Goal: Information Seeking & Learning: Find specific page/section

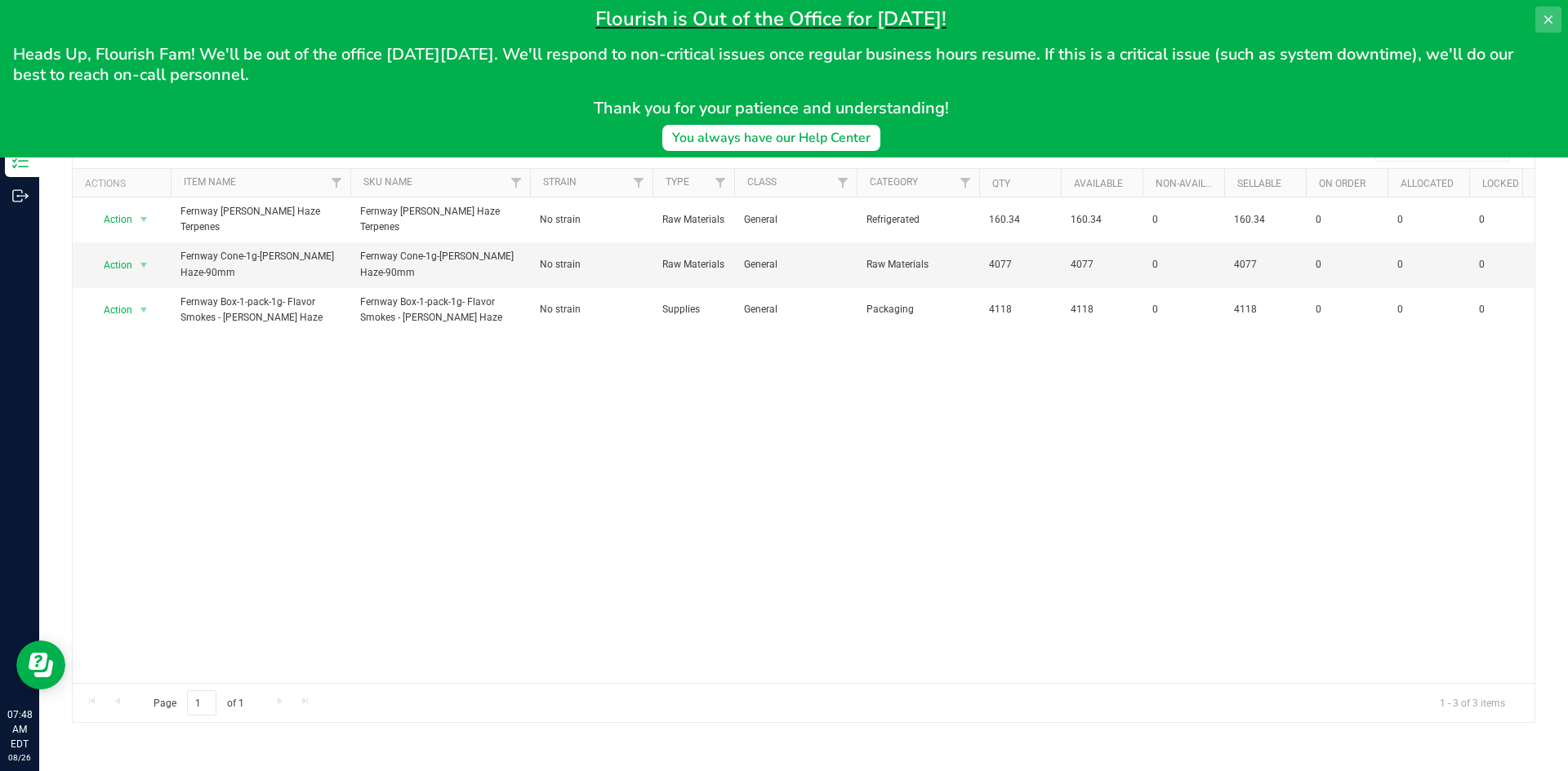
click at [1543, 9] on button at bounding box center [1548, 20] width 26 height 26
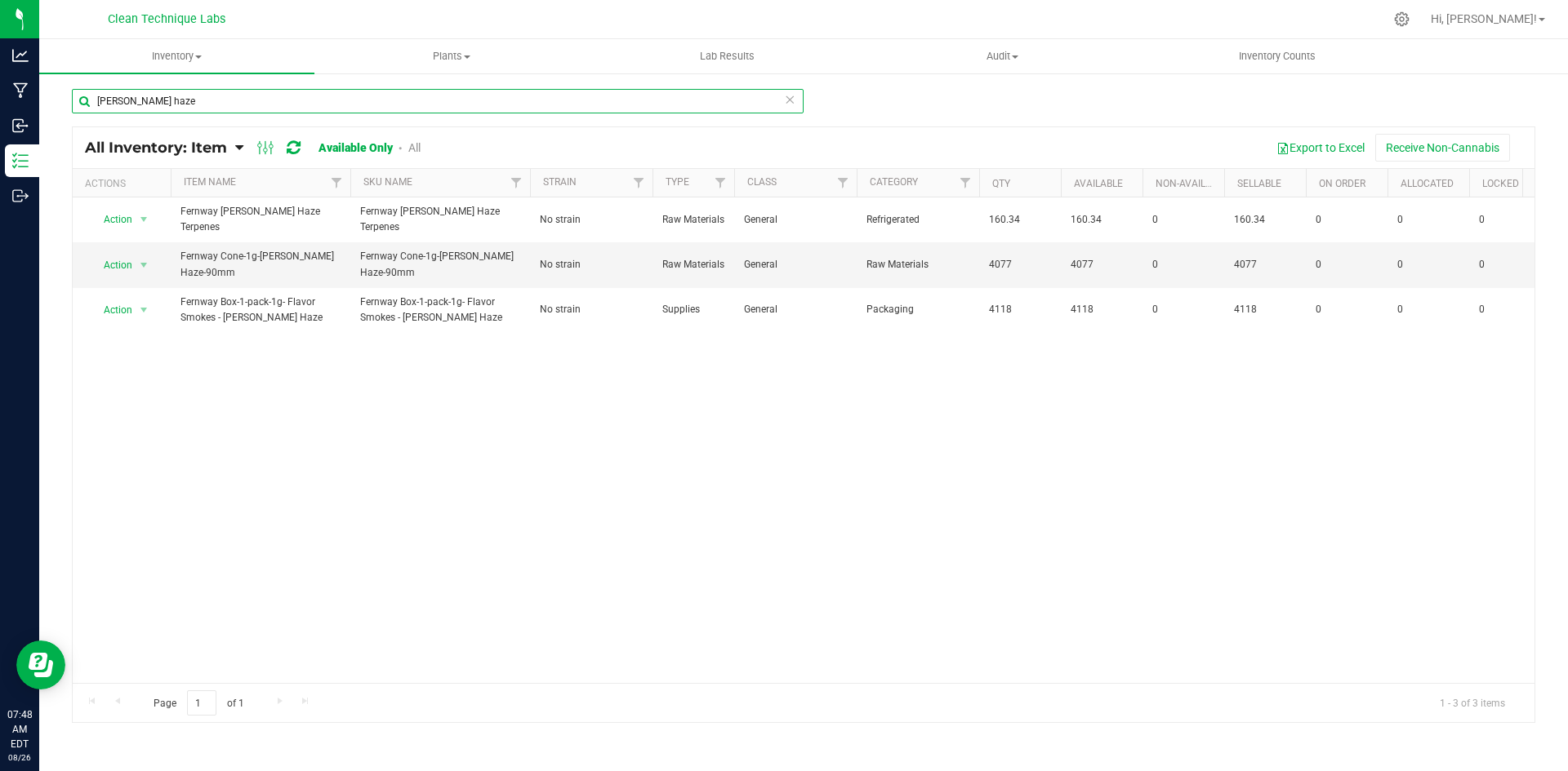
drag, startPoint x: 423, startPoint y: 113, endPoint x: 75, endPoint y: 131, distance: 348.5
click at [75, 131] on div "[PERSON_NAME] haze All Inventory: Item Item Summary Item (default) Item by Stra…" at bounding box center [803, 405] width 1463 height 635
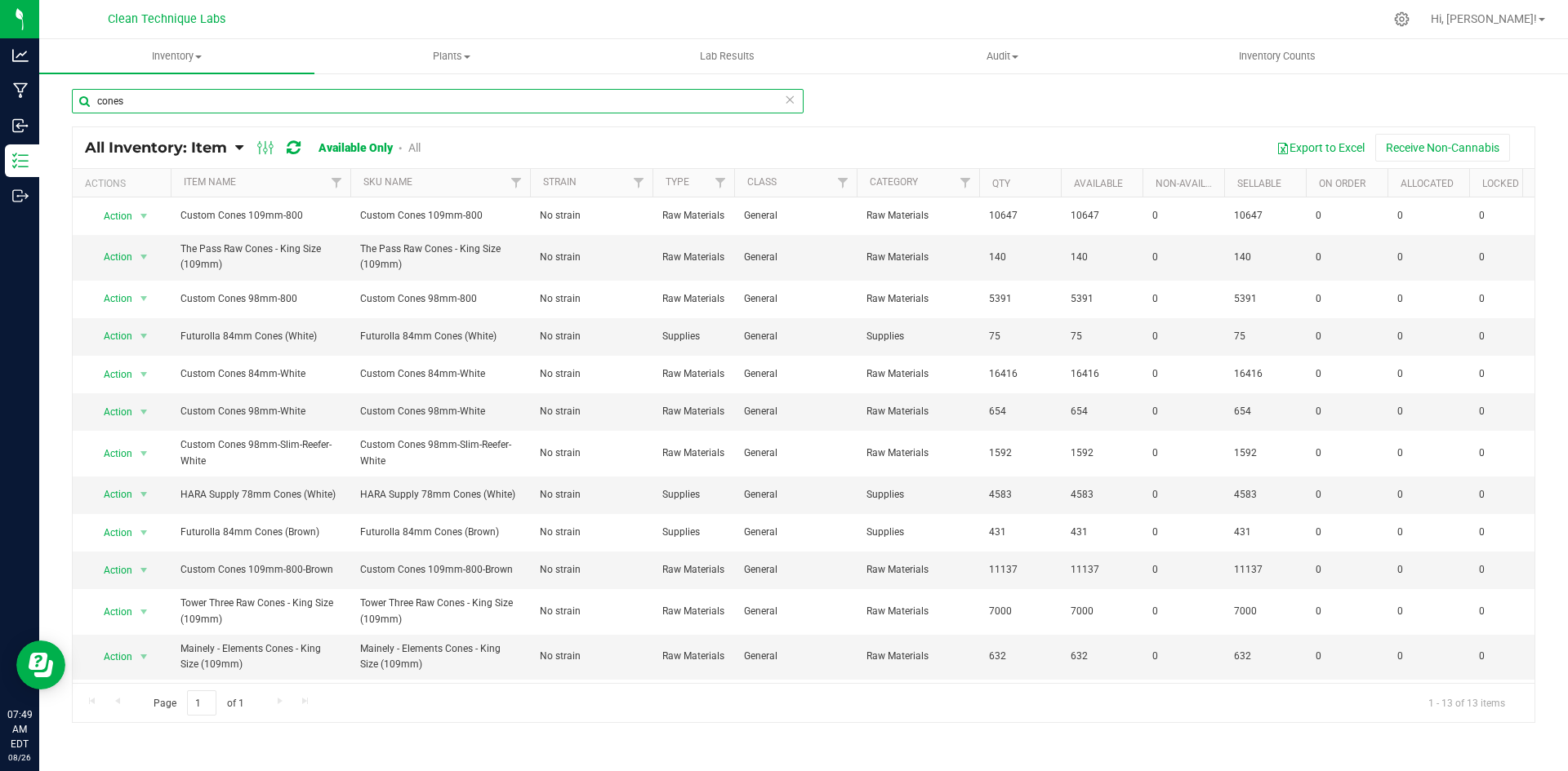
drag, startPoint x: 455, startPoint y: 106, endPoint x: 0, endPoint y: -39, distance: 477.5
click at [0, 0] on html "Analytics Manufacturing Inbound Inventory Outbound 07:49 AM EDT [DATE] 08/26 Cl…" at bounding box center [784, 386] width 1568 height 771
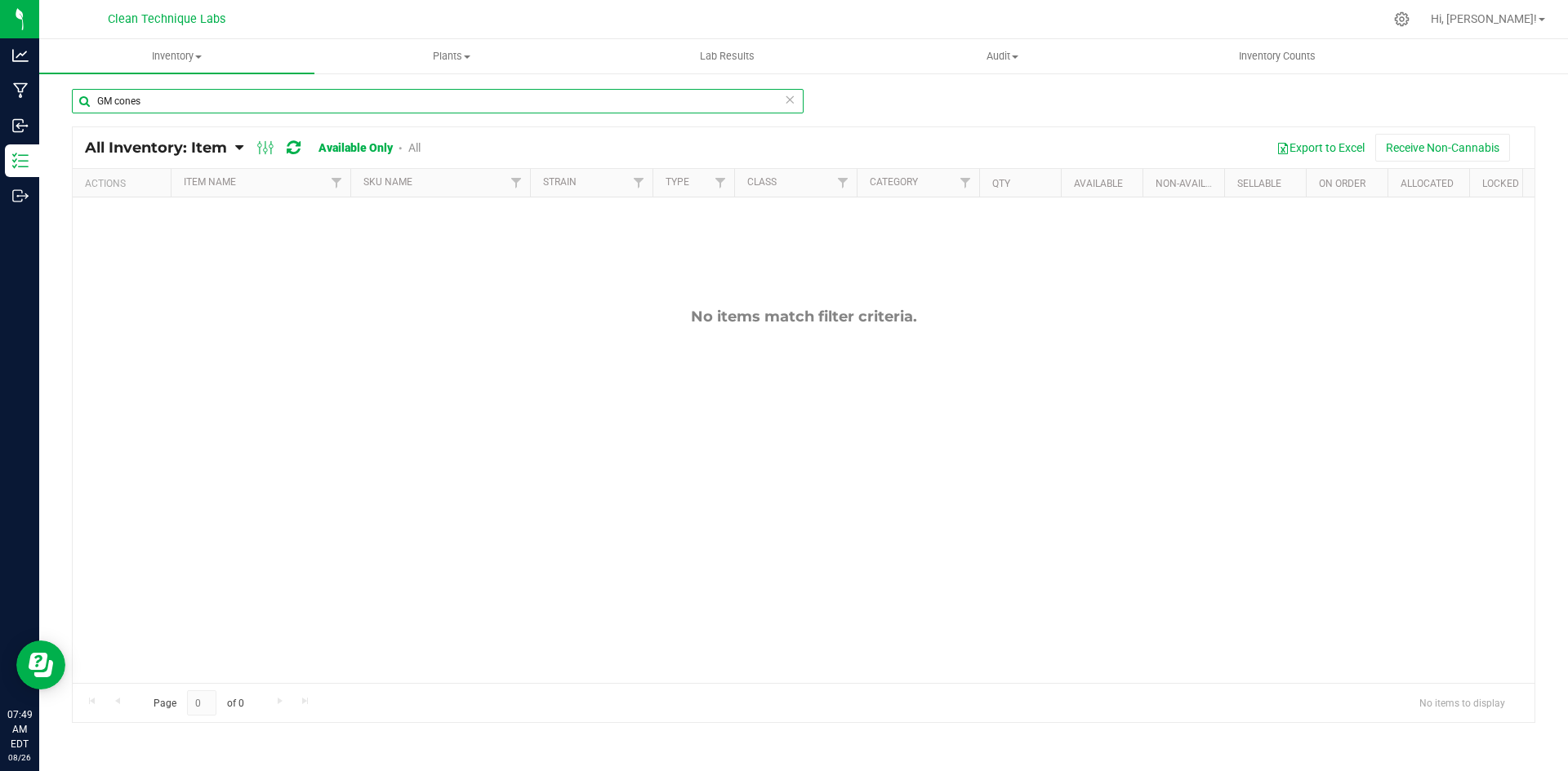
click at [255, 107] on input "GM cones" at bounding box center [438, 101] width 732 height 25
type input "GM"
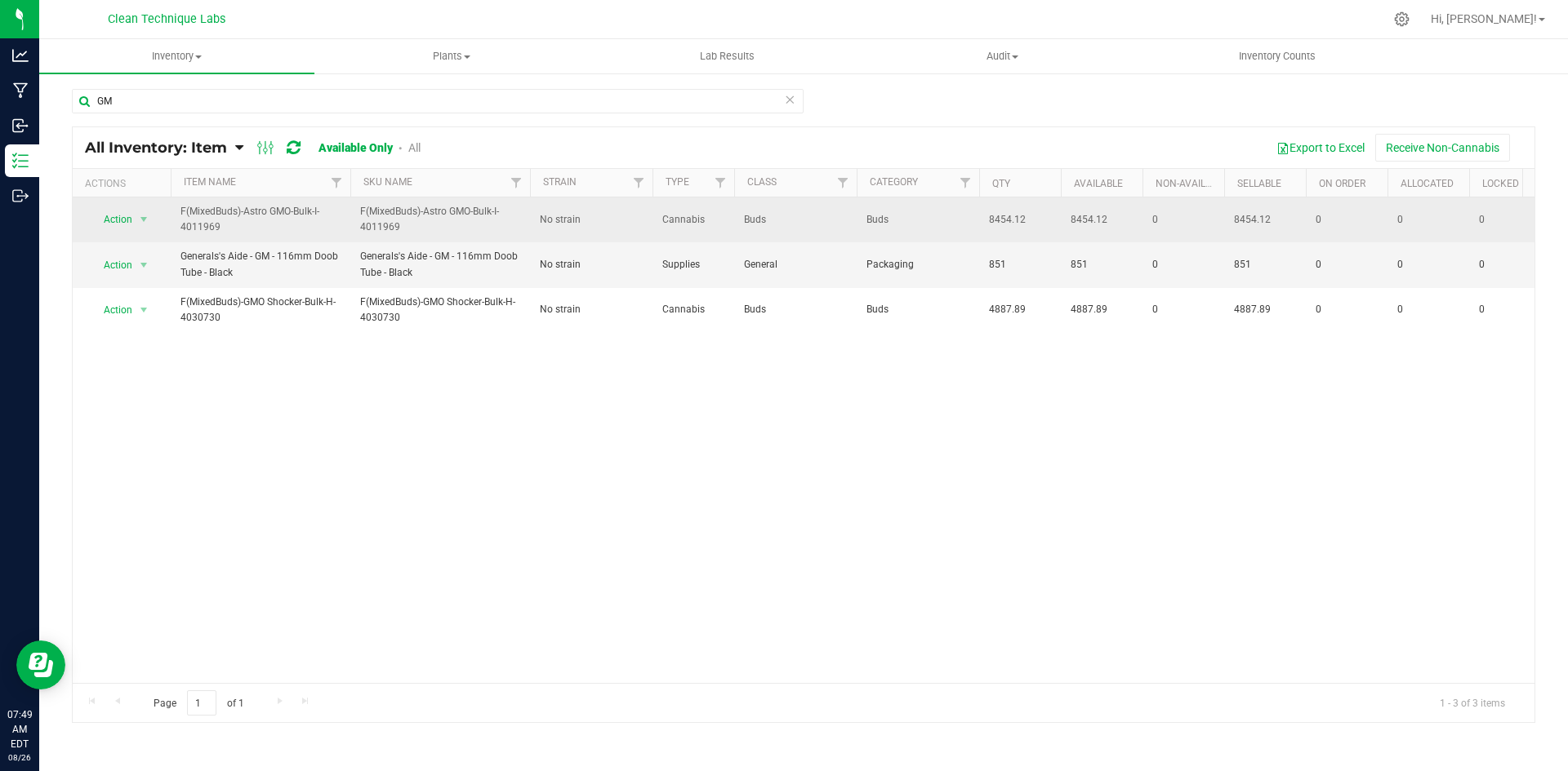
click at [325, 219] on span "F(MixedBuds)-Astro GMO-Bulk-I-4011969" at bounding box center [261, 219] width 160 height 31
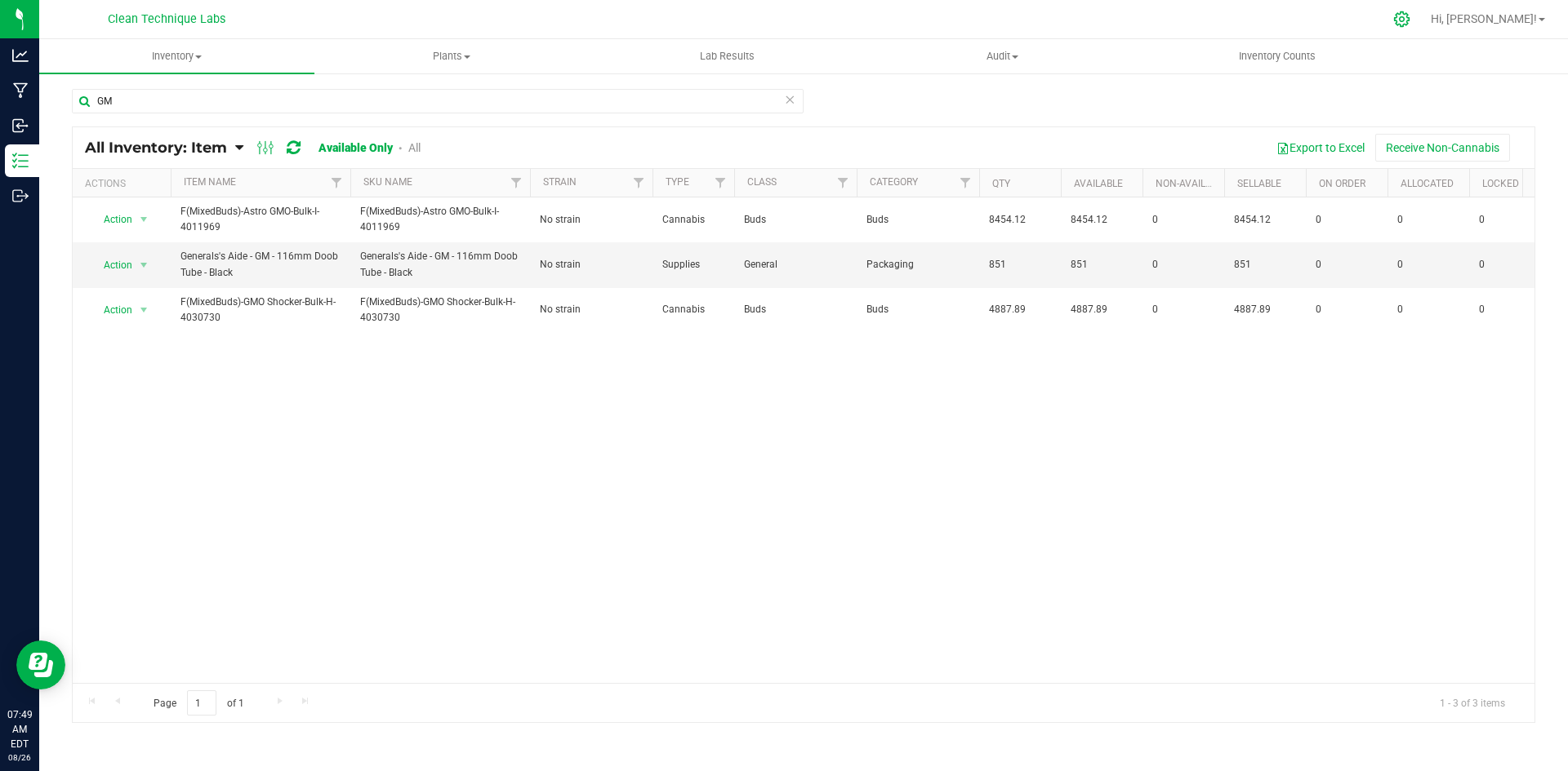
click at [1409, 20] on icon at bounding box center [1402, 19] width 15 height 15
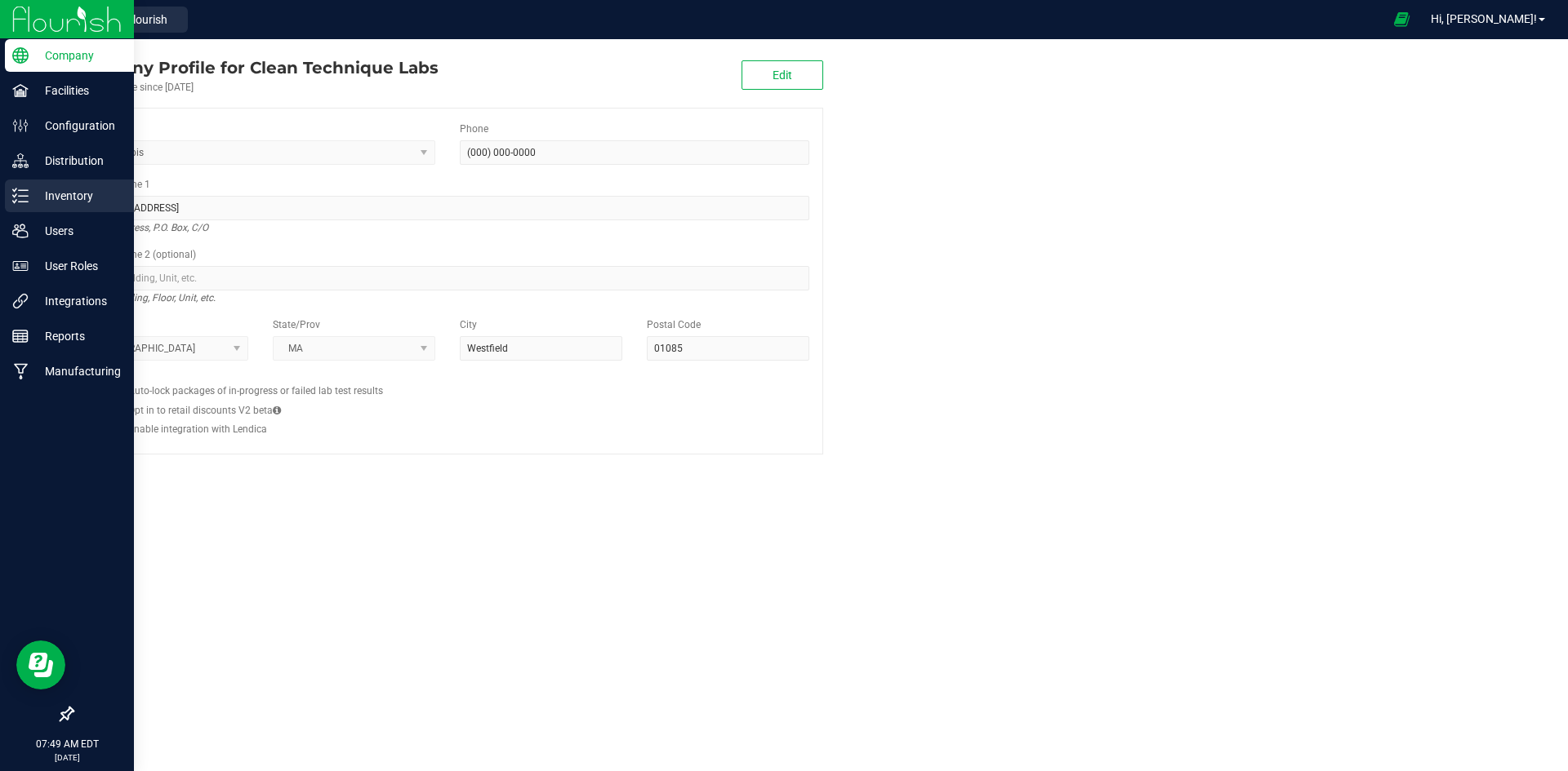
click at [78, 198] on p "Inventory" at bounding box center [77, 195] width 98 height 20
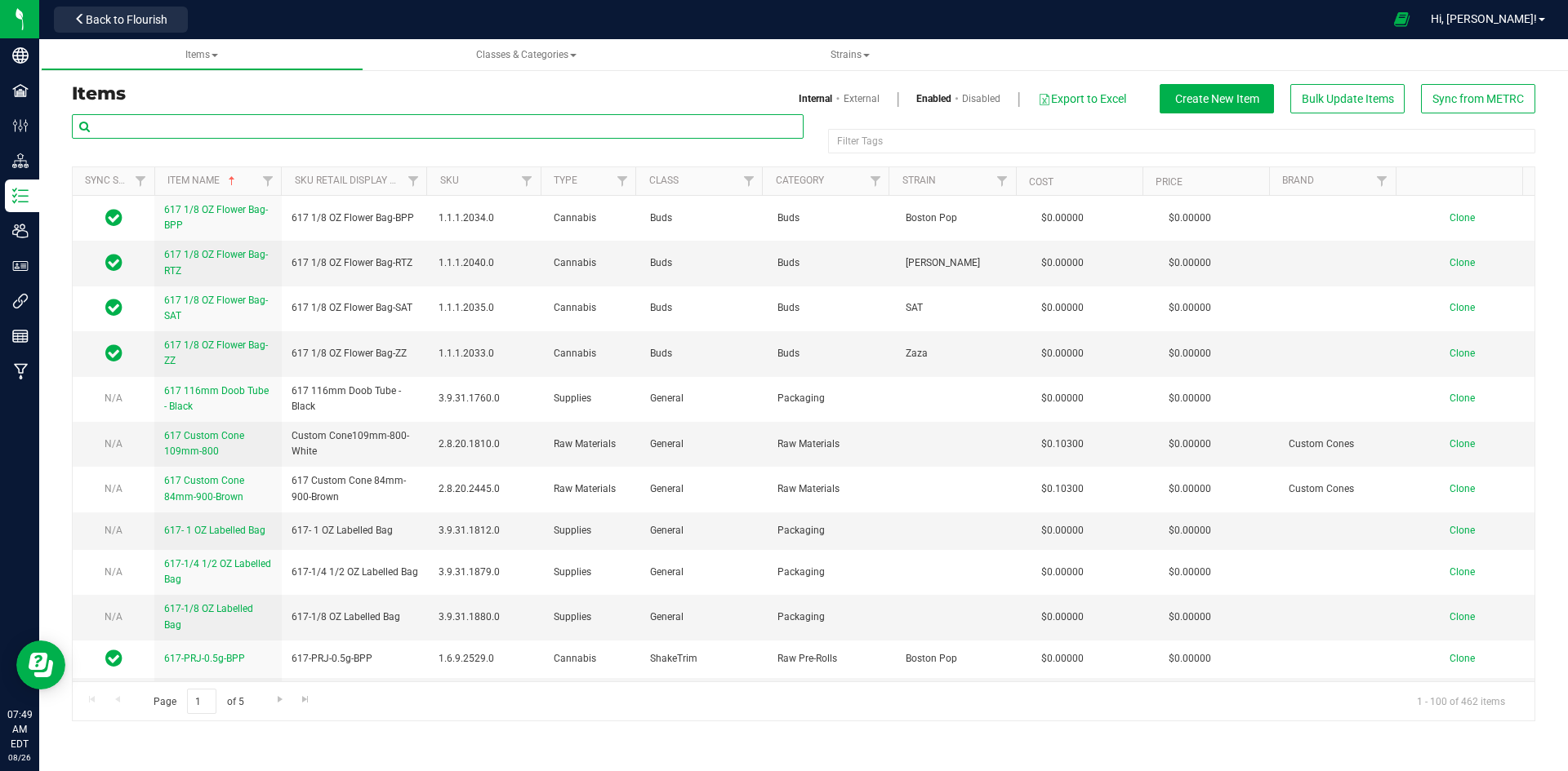
click at [215, 124] on input "text" at bounding box center [438, 126] width 732 height 25
type input "GM"
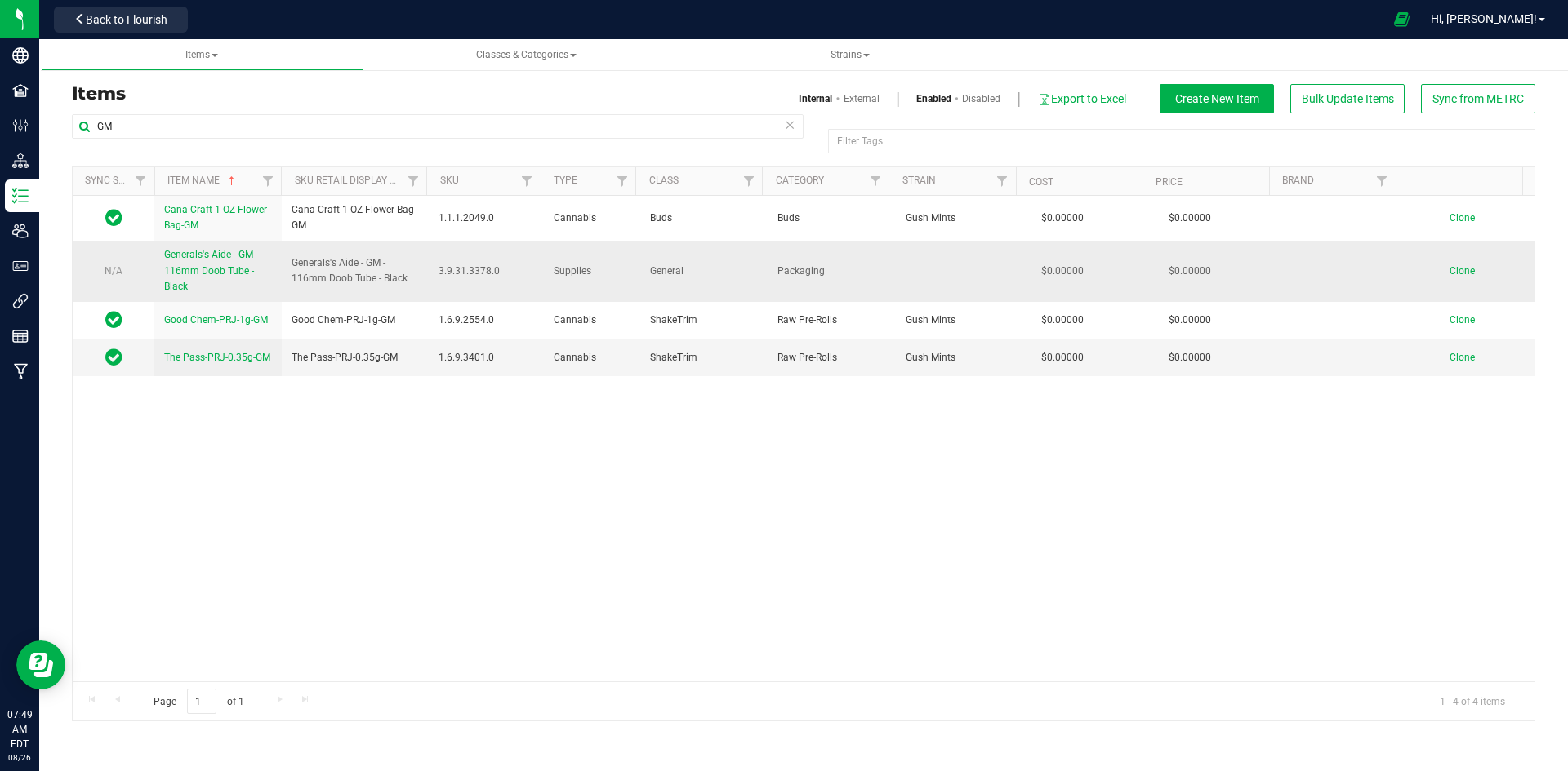
click at [238, 269] on span "Generals's Aide - GM - 116mm Doob Tube - Black" at bounding box center [211, 270] width 94 height 43
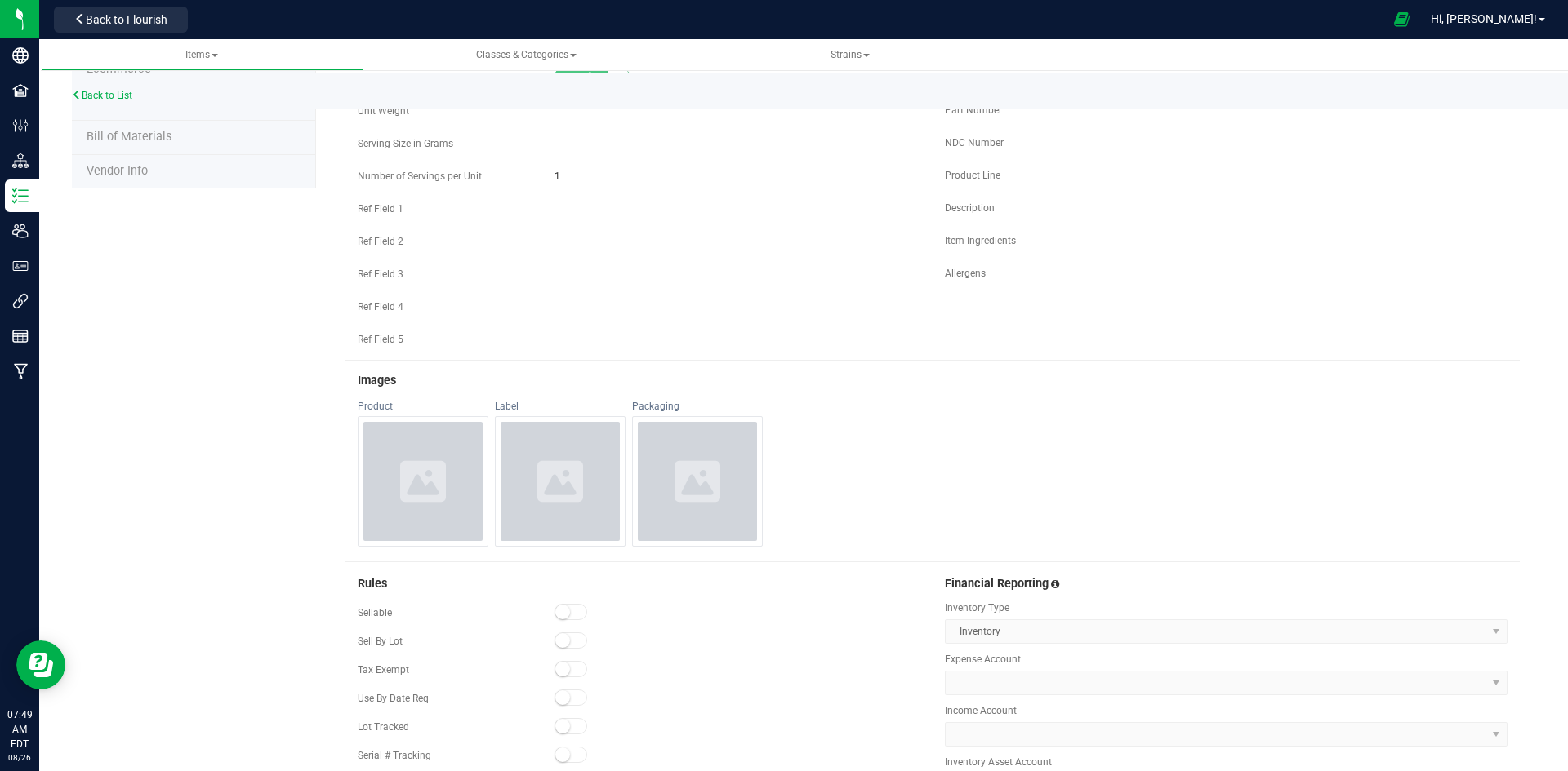
scroll to position [167, 0]
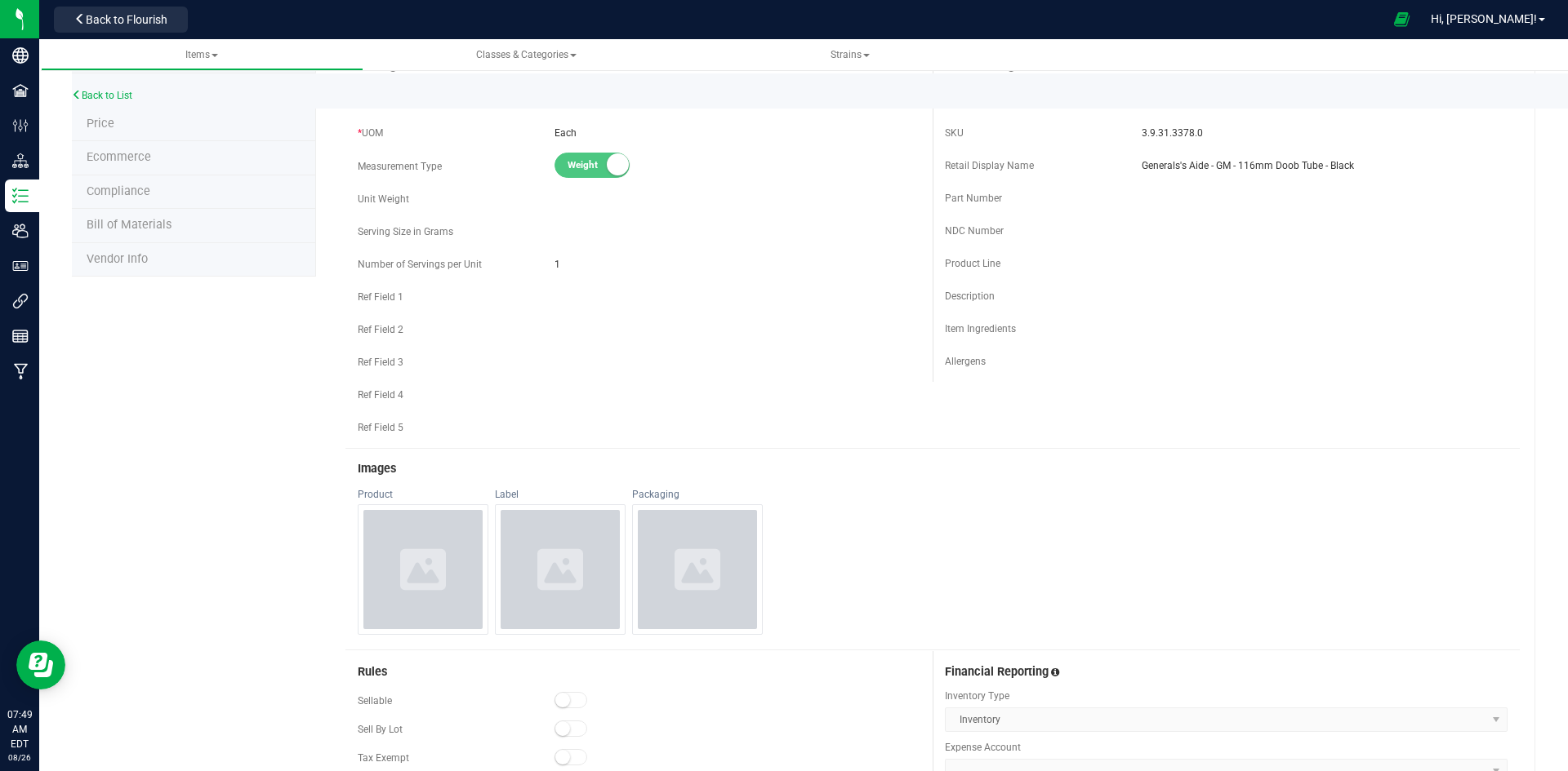
click at [132, 229] on span "Bill of Materials" at bounding box center [129, 225] width 85 height 14
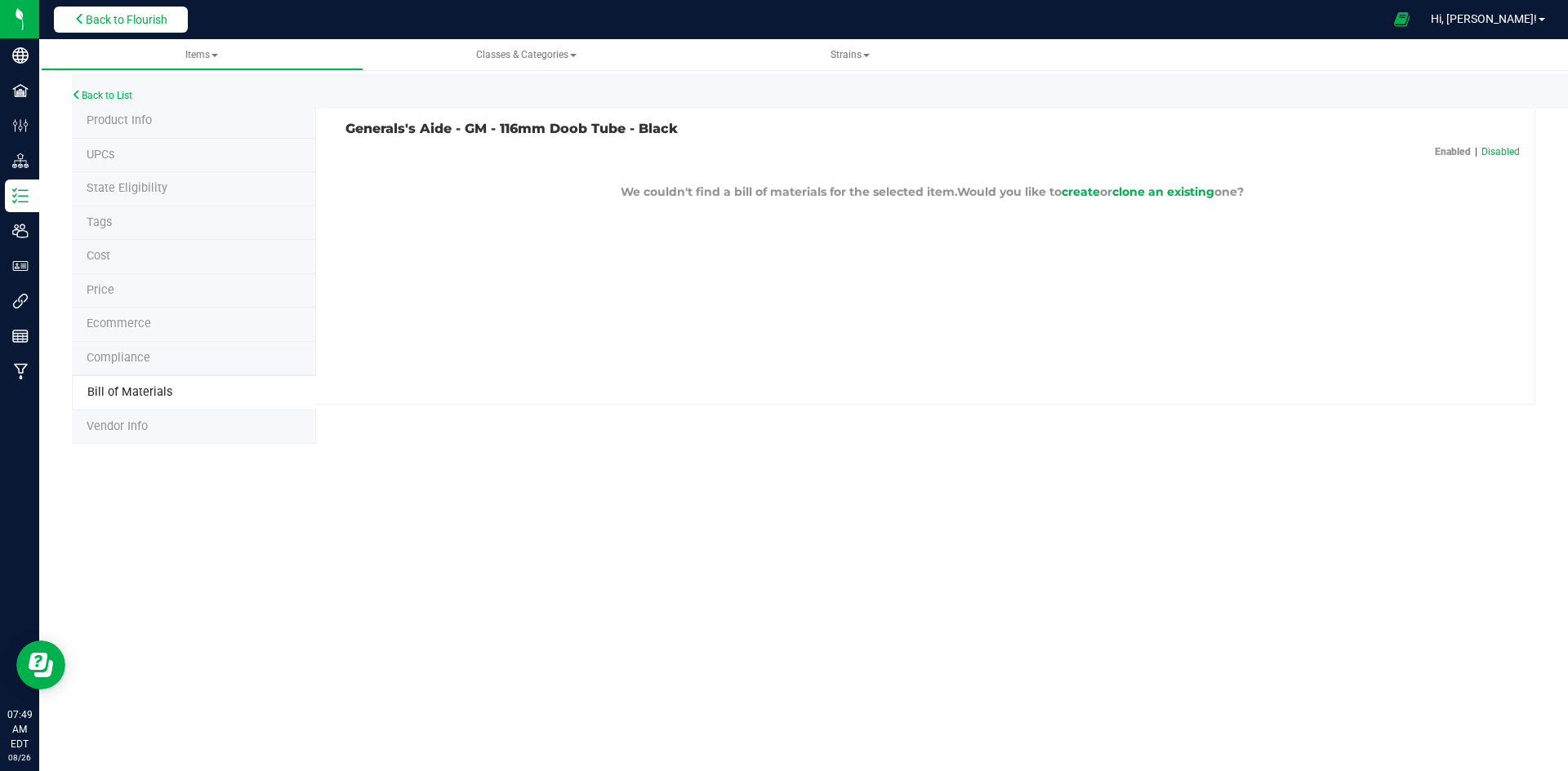
click at [120, 26] on span "Back to Flourish" at bounding box center [126, 19] width 82 height 13
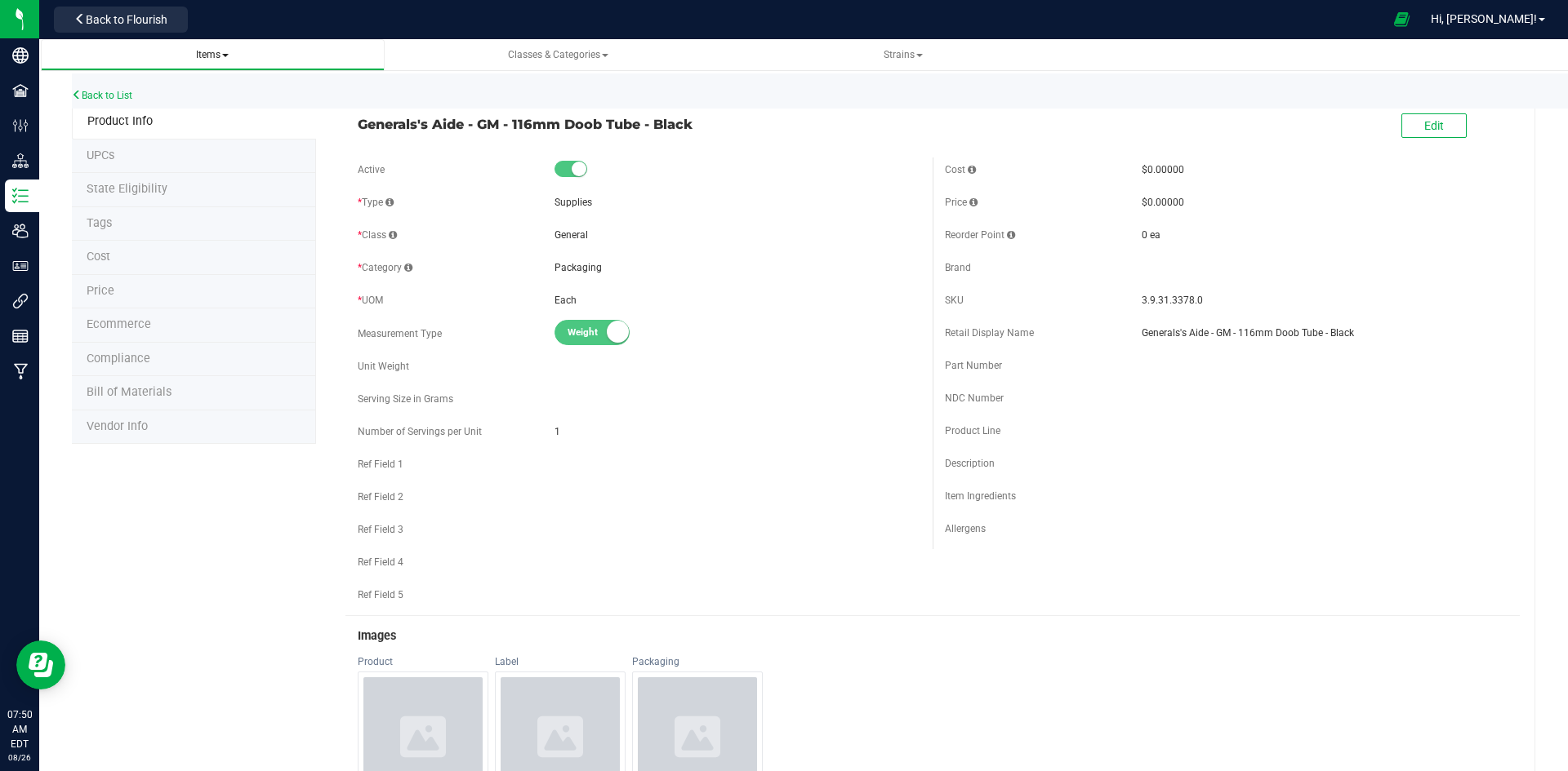
click at [235, 54] on span "Items" at bounding box center [212, 55] width 317 height 14
click at [224, 58] on span "Items" at bounding box center [212, 54] width 32 height 11
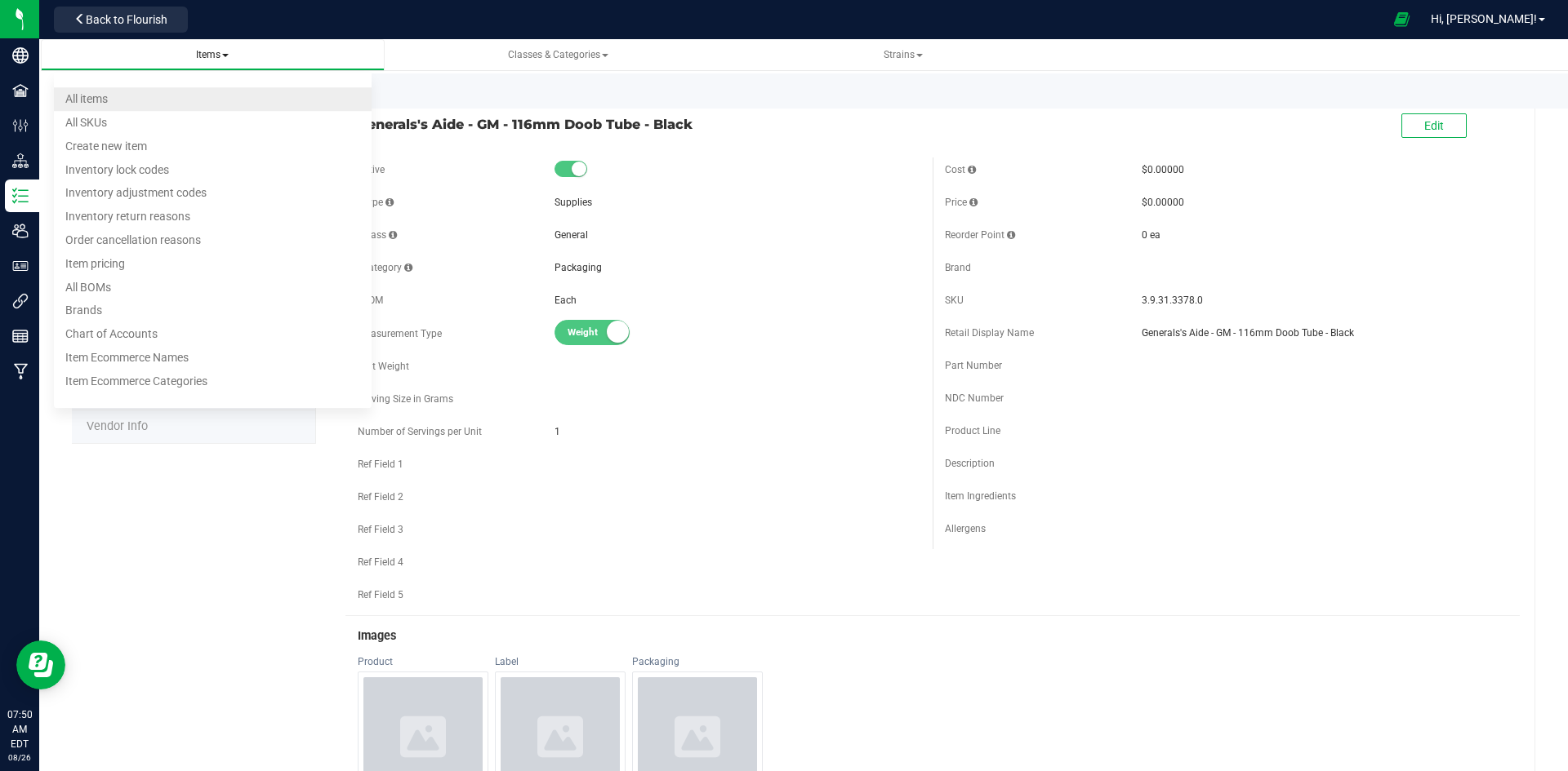
click at [187, 96] on li "All items" at bounding box center [212, 99] width 317 height 24
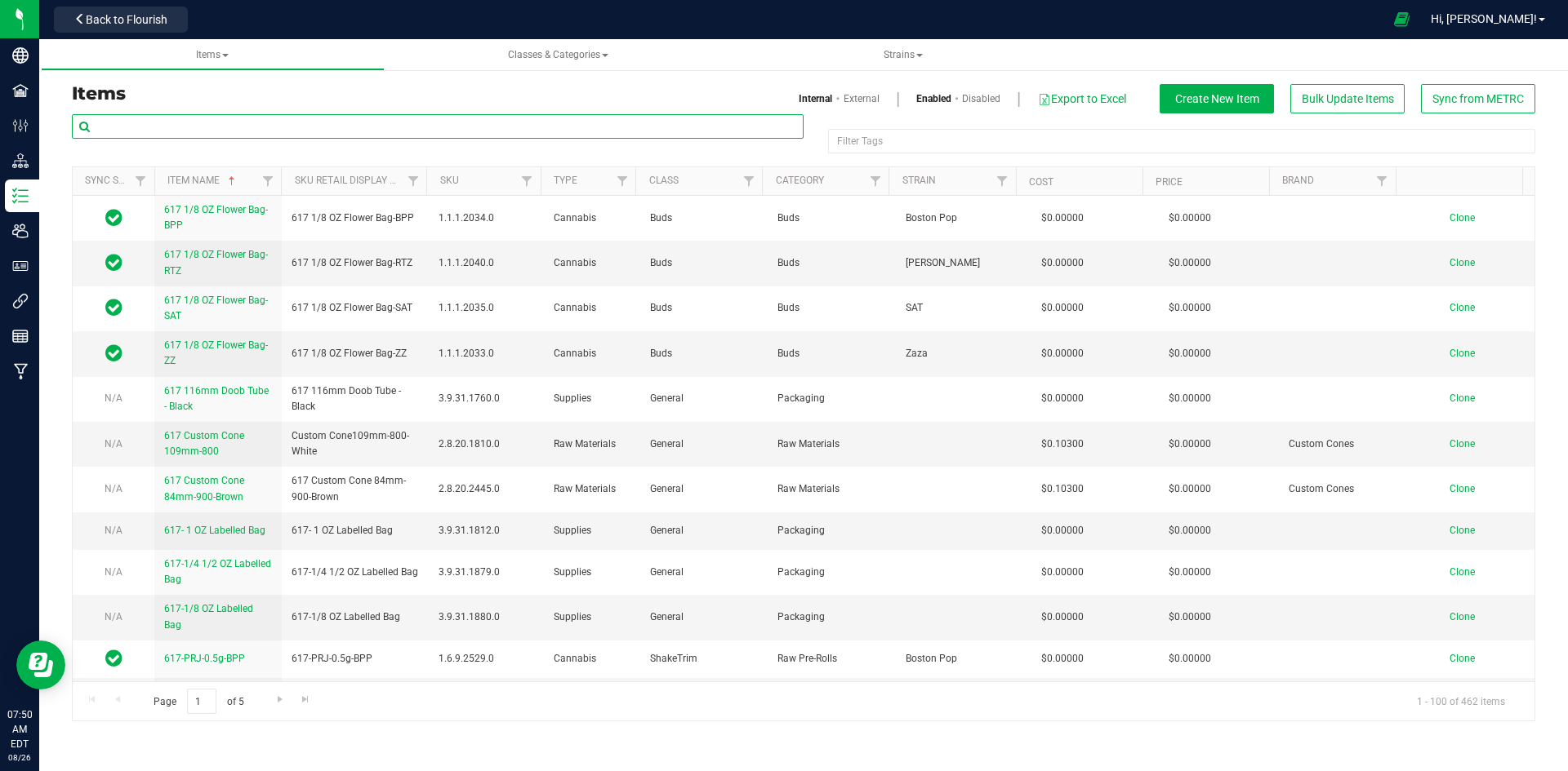
click at [269, 136] on input "text" at bounding box center [438, 126] width 732 height 25
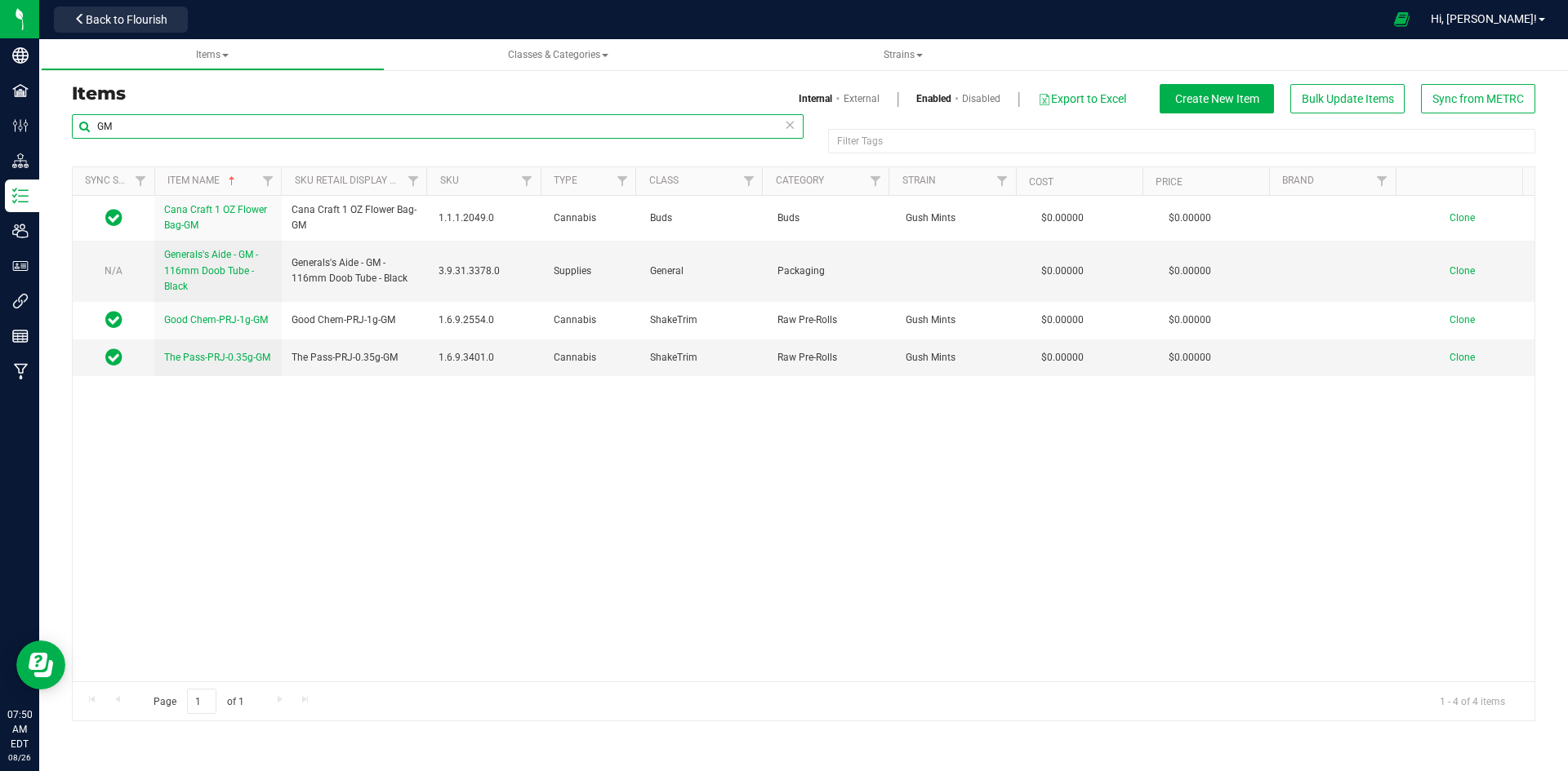
type input "G"
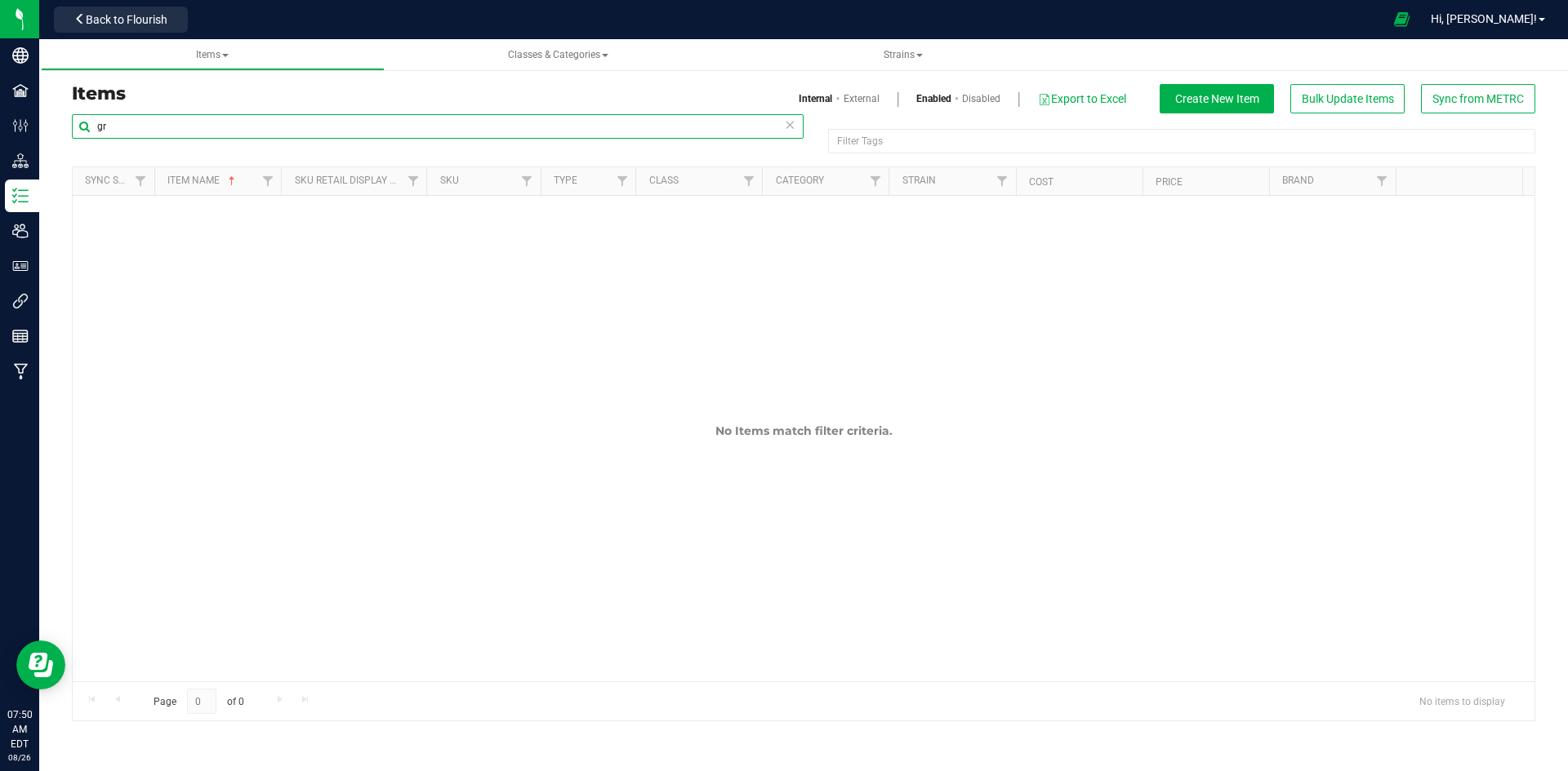
type input "g"
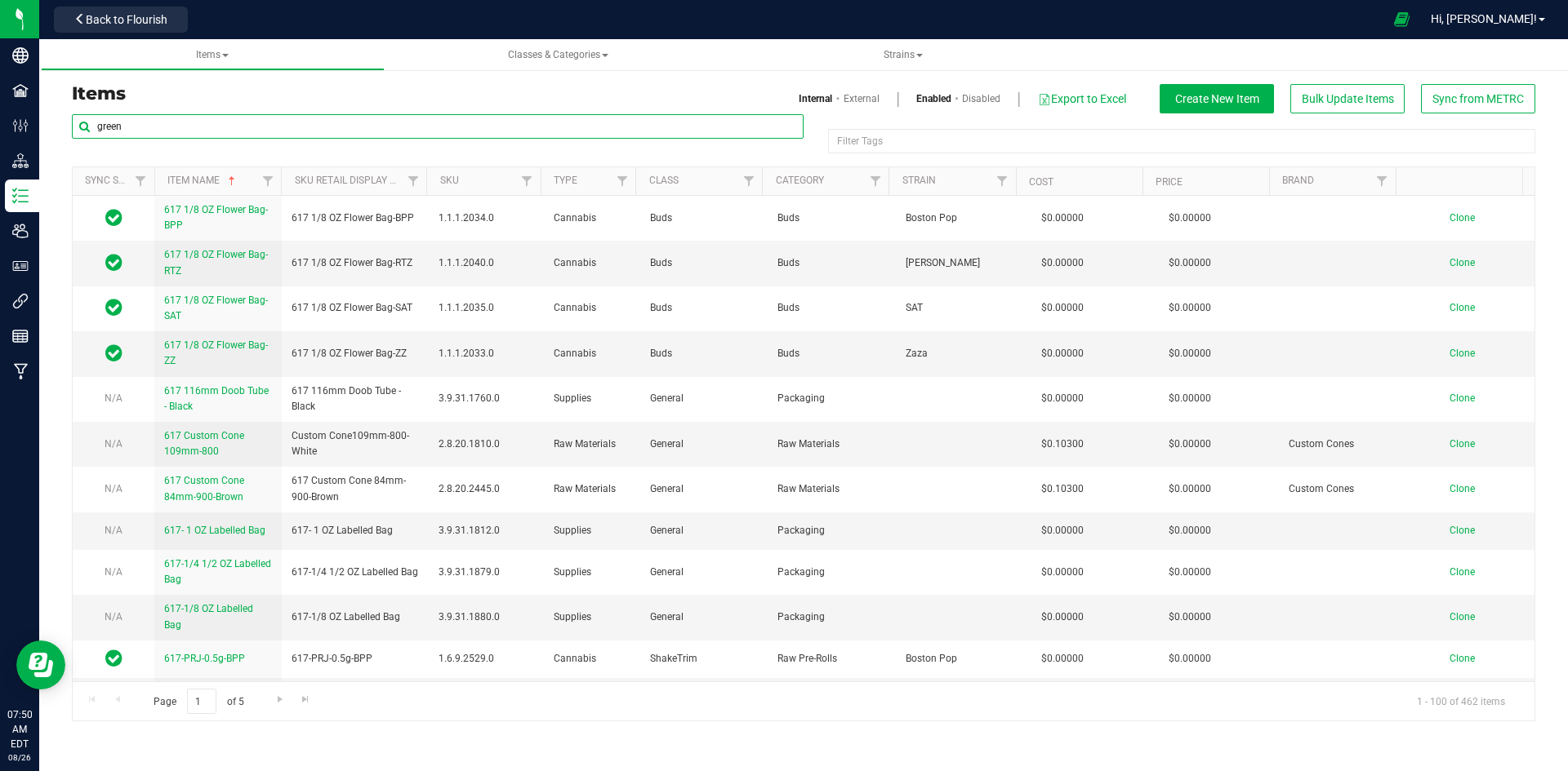
type input "green"
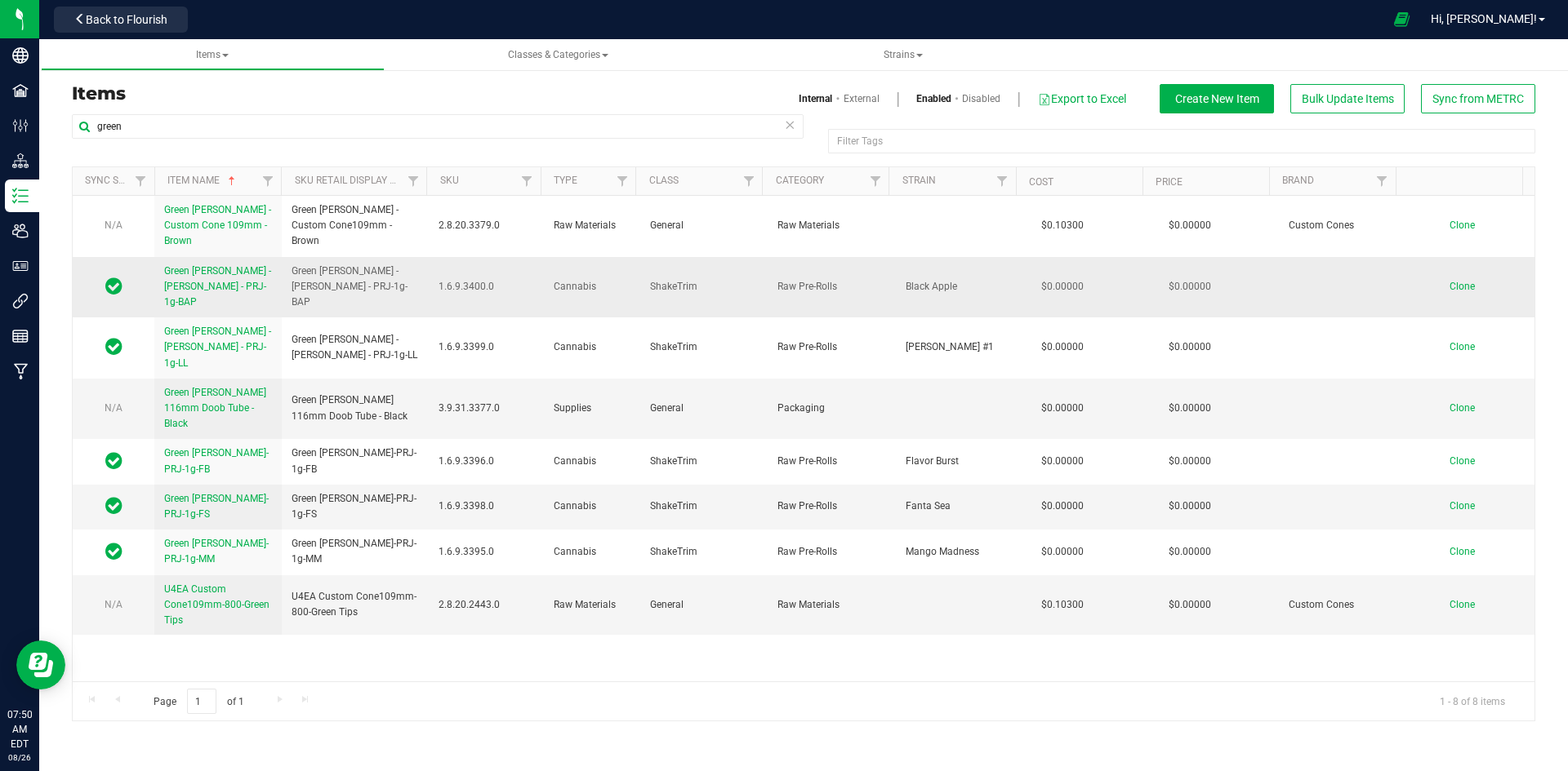
click at [207, 281] on span "Green [PERSON_NAME] - [PERSON_NAME] - PRJ-1g-BAP" at bounding box center [217, 287] width 107 height 43
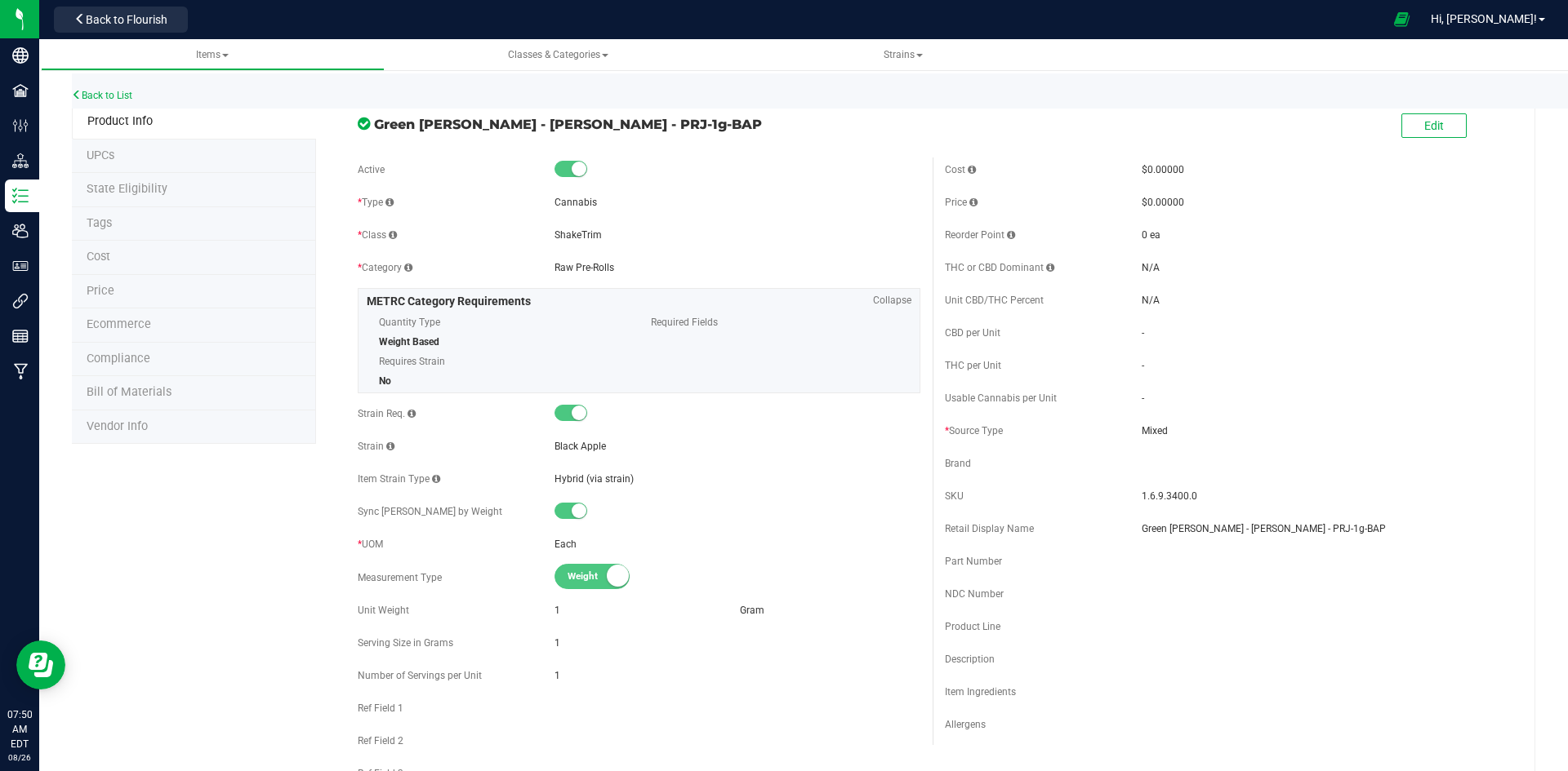
click at [166, 401] on li "Bill of Materials" at bounding box center [194, 393] width 244 height 34
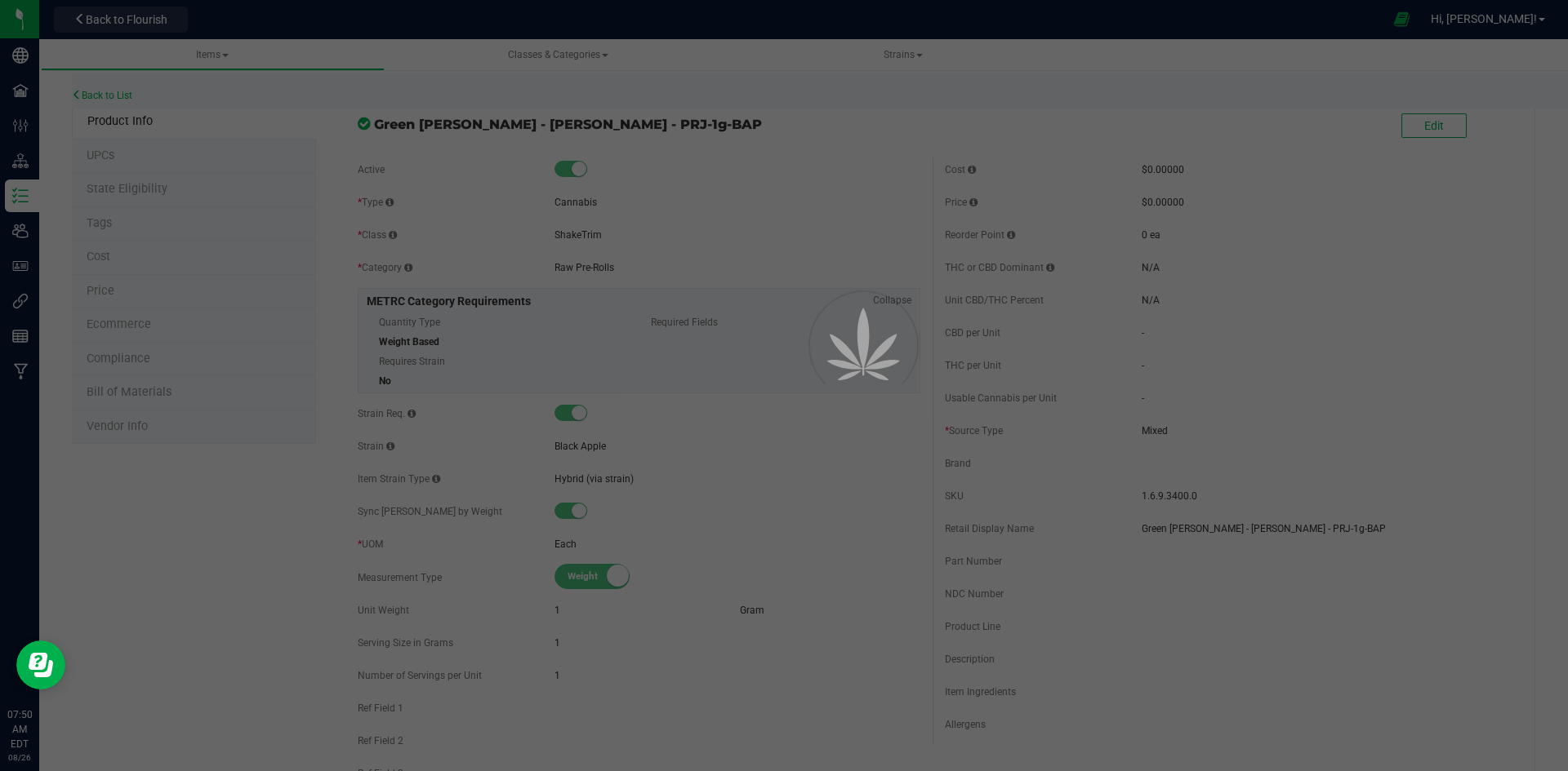
select select "585"
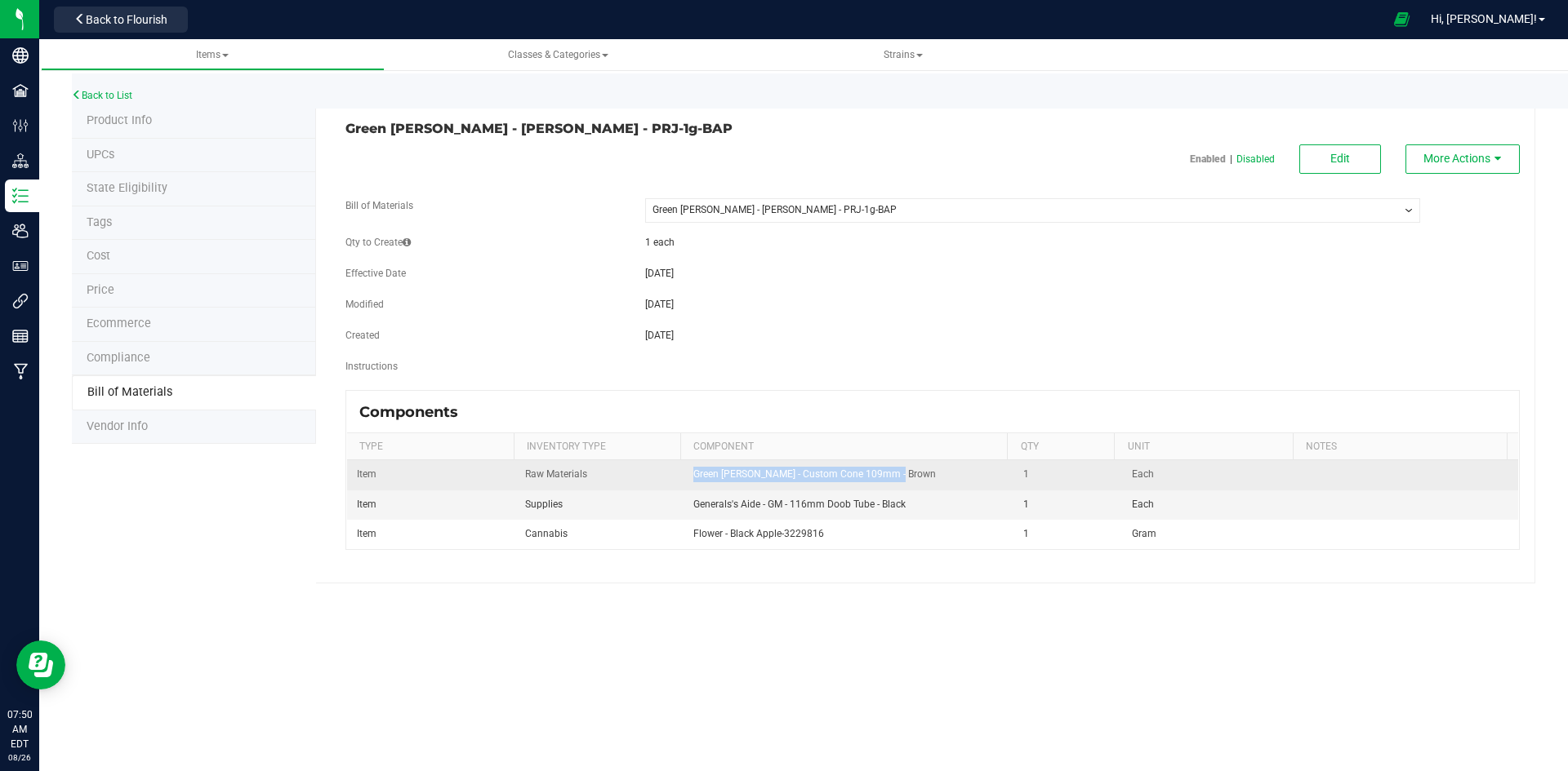
drag, startPoint x: 903, startPoint y: 475, endPoint x: 692, endPoint y: 479, distance: 211.0
click at [692, 479] on td "Green [PERSON_NAME] - Custom Cone 109mm - Brown" at bounding box center [849, 475] width 331 height 29
copy span "Green [PERSON_NAME] - Custom Cone 109mm - Brown"
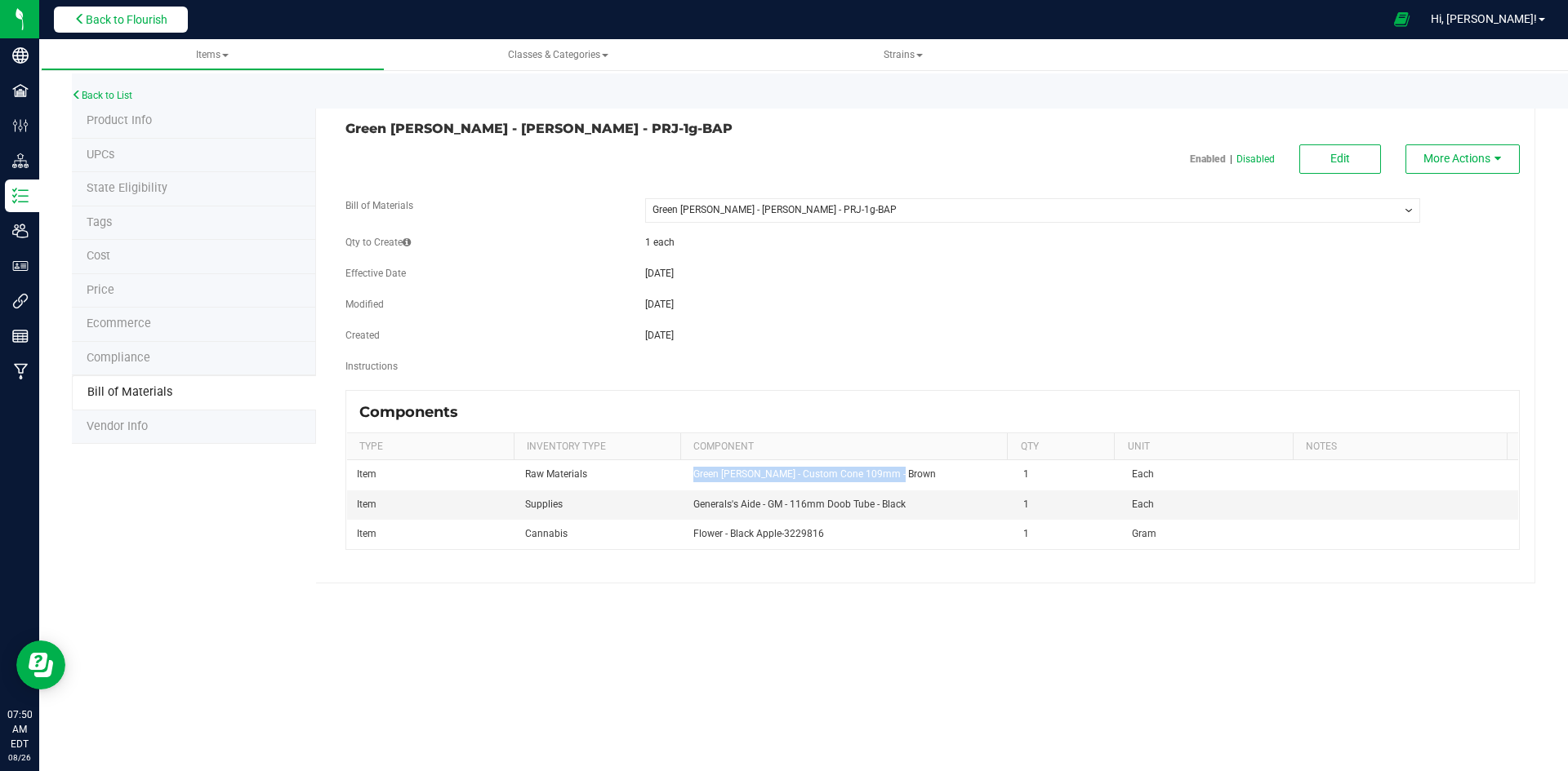
click at [130, 18] on span "Back to Flourish" at bounding box center [126, 19] width 82 height 13
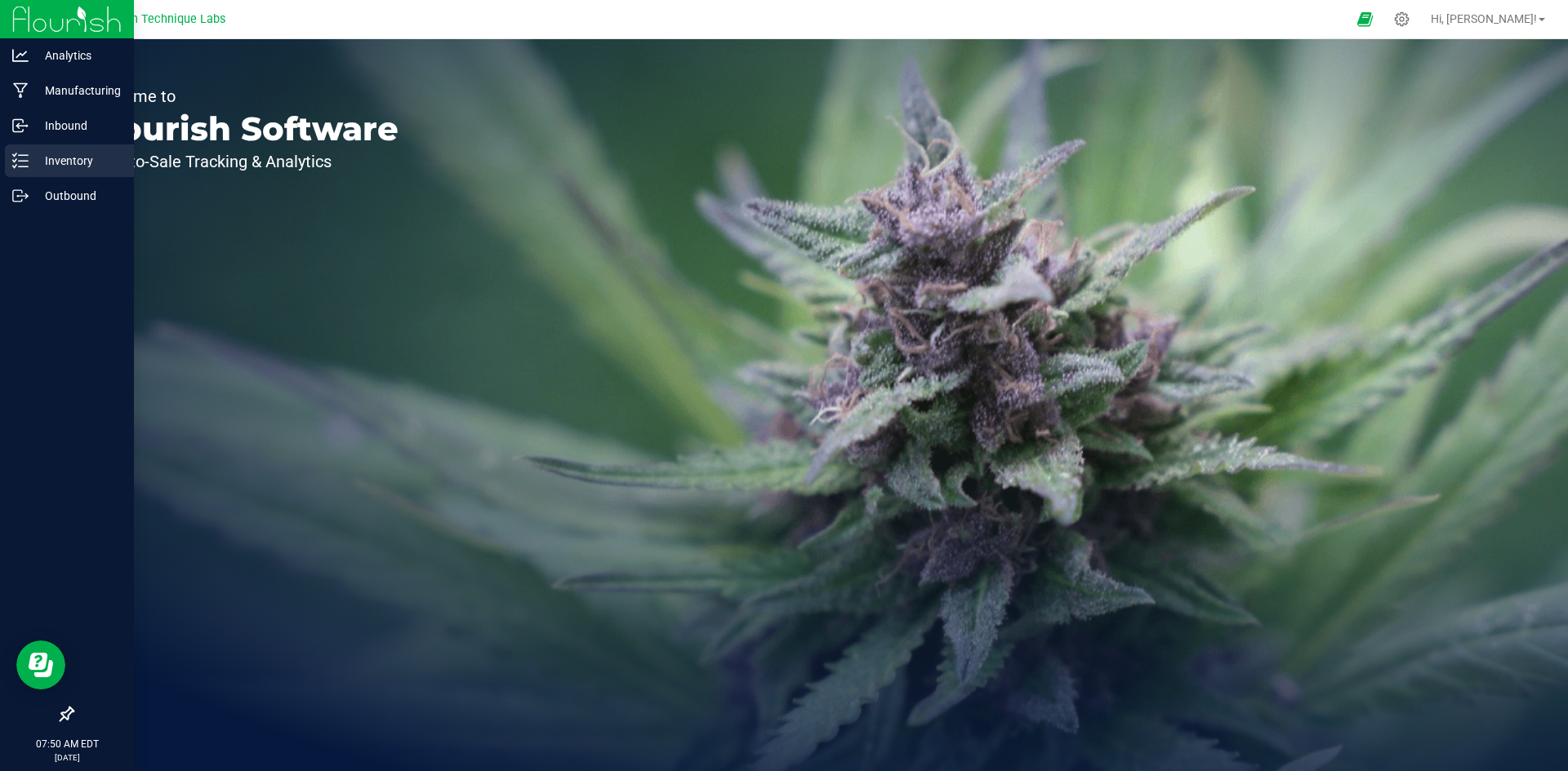
click at [46, 168] on p "Inventory" at bounding box center [77, 160] width 98 height 20
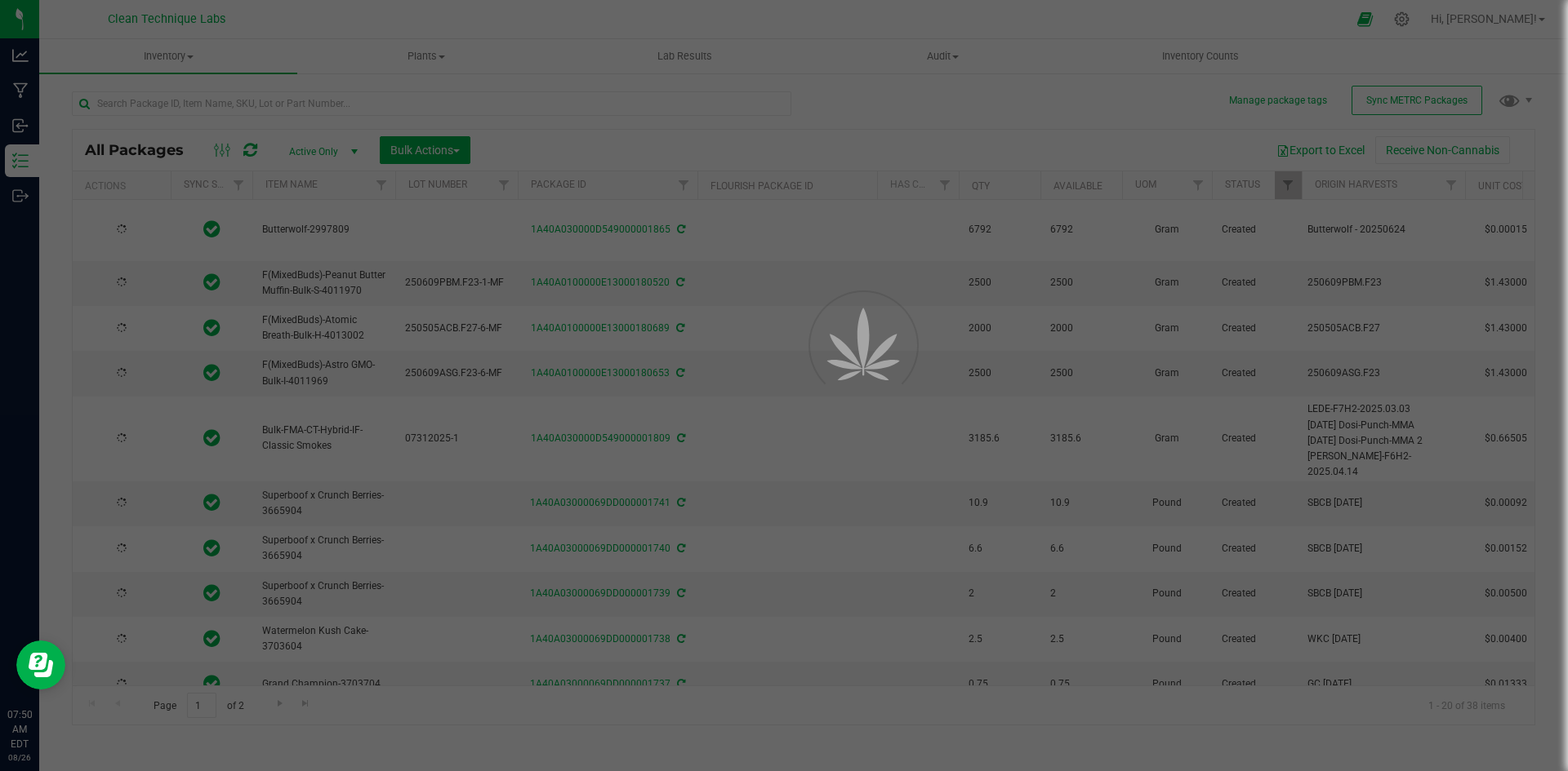
click at [286, 100] on div at bounding box center [784, 386] width 1568 height 771
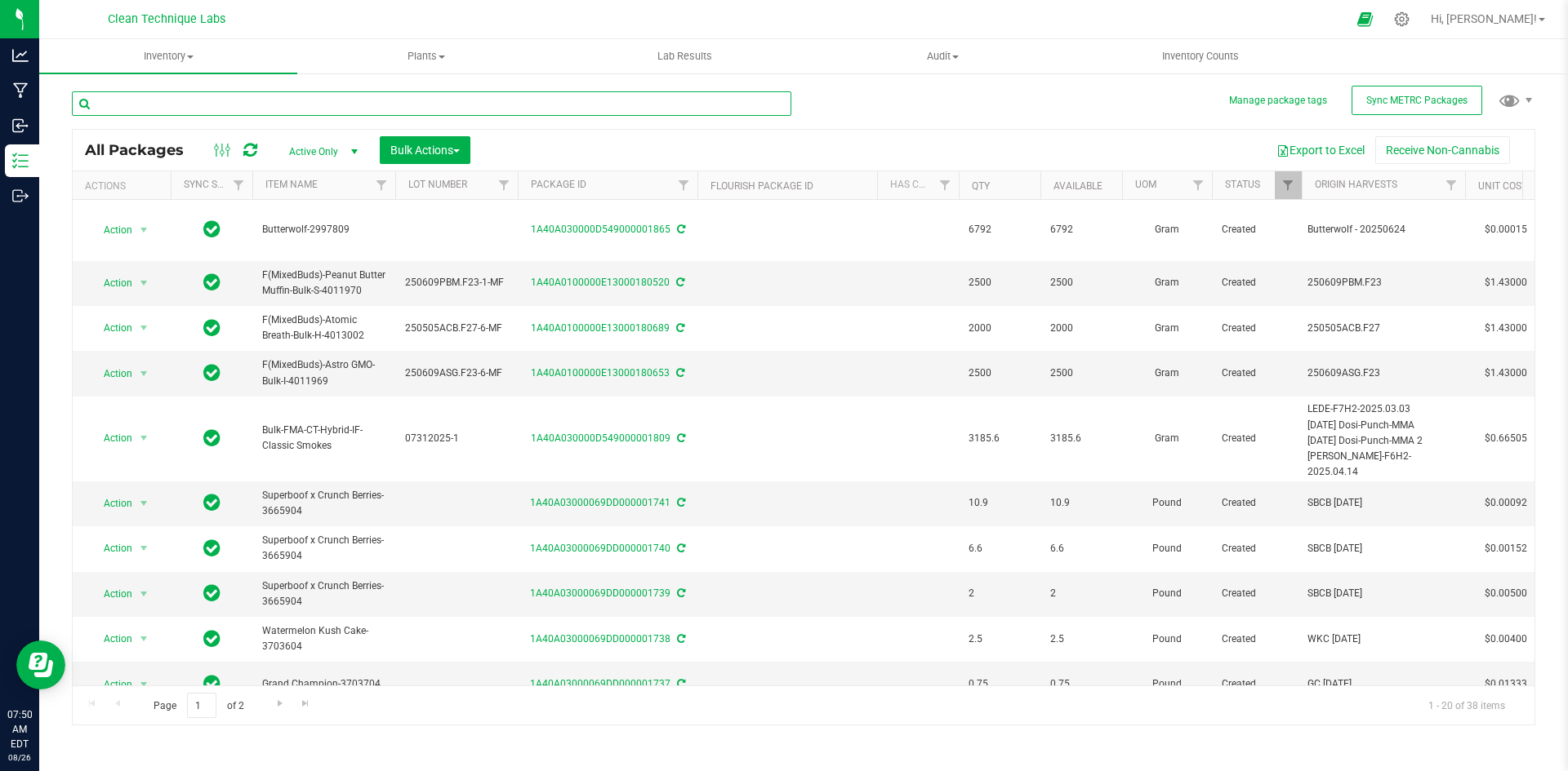
paste input "Green [PERSON_NAME] - Custom Cone 109mm - Brown"
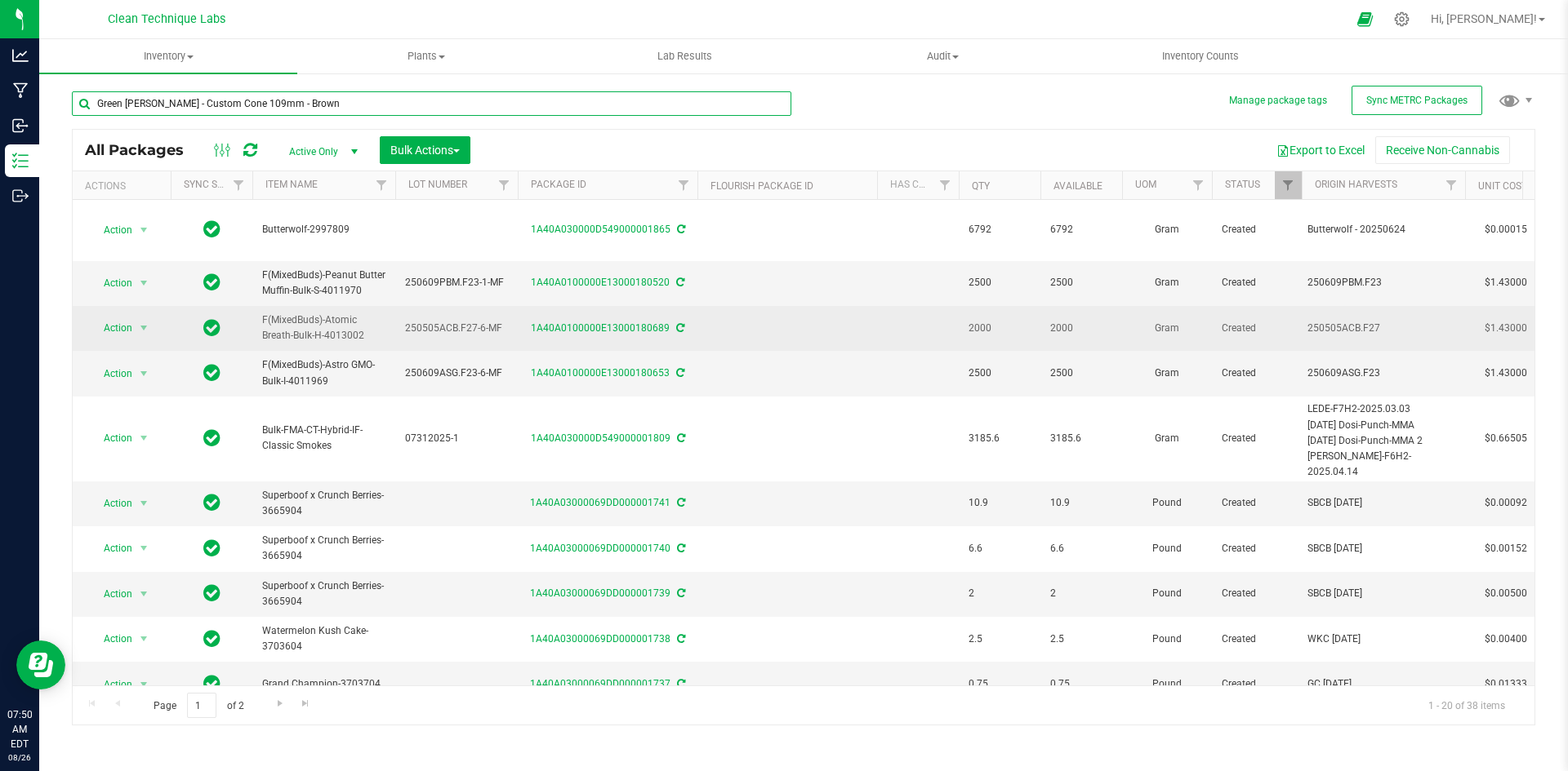
type input "Green [PERSON_NAME] - Custom Cone 109mm - Brown"
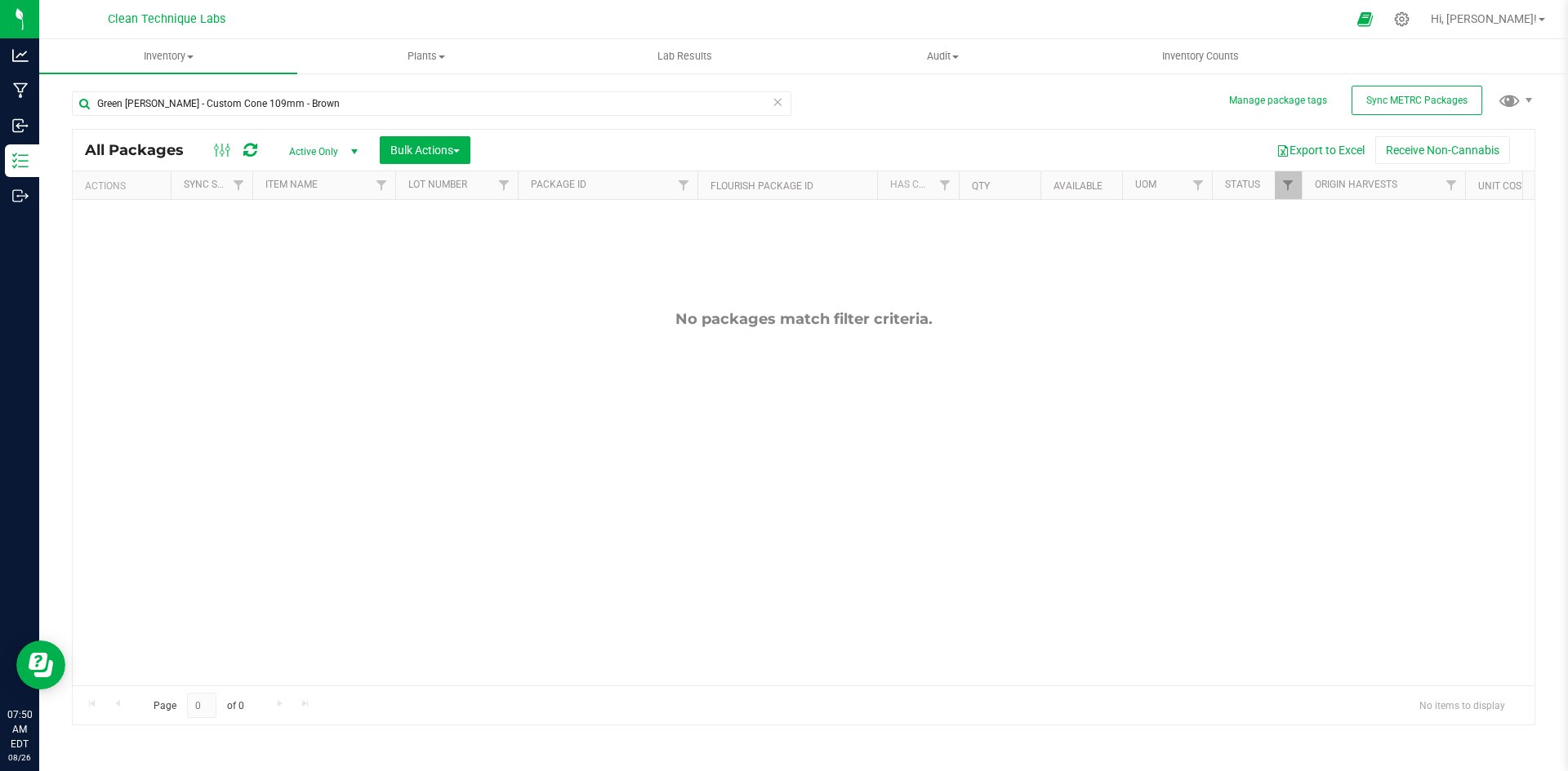
click at [349, 147] on span "select" at bounding box center [354, 151] width 13 height 13
click at [314, 244] on li "All" at bounding box center [319, 250] width 88 height 25
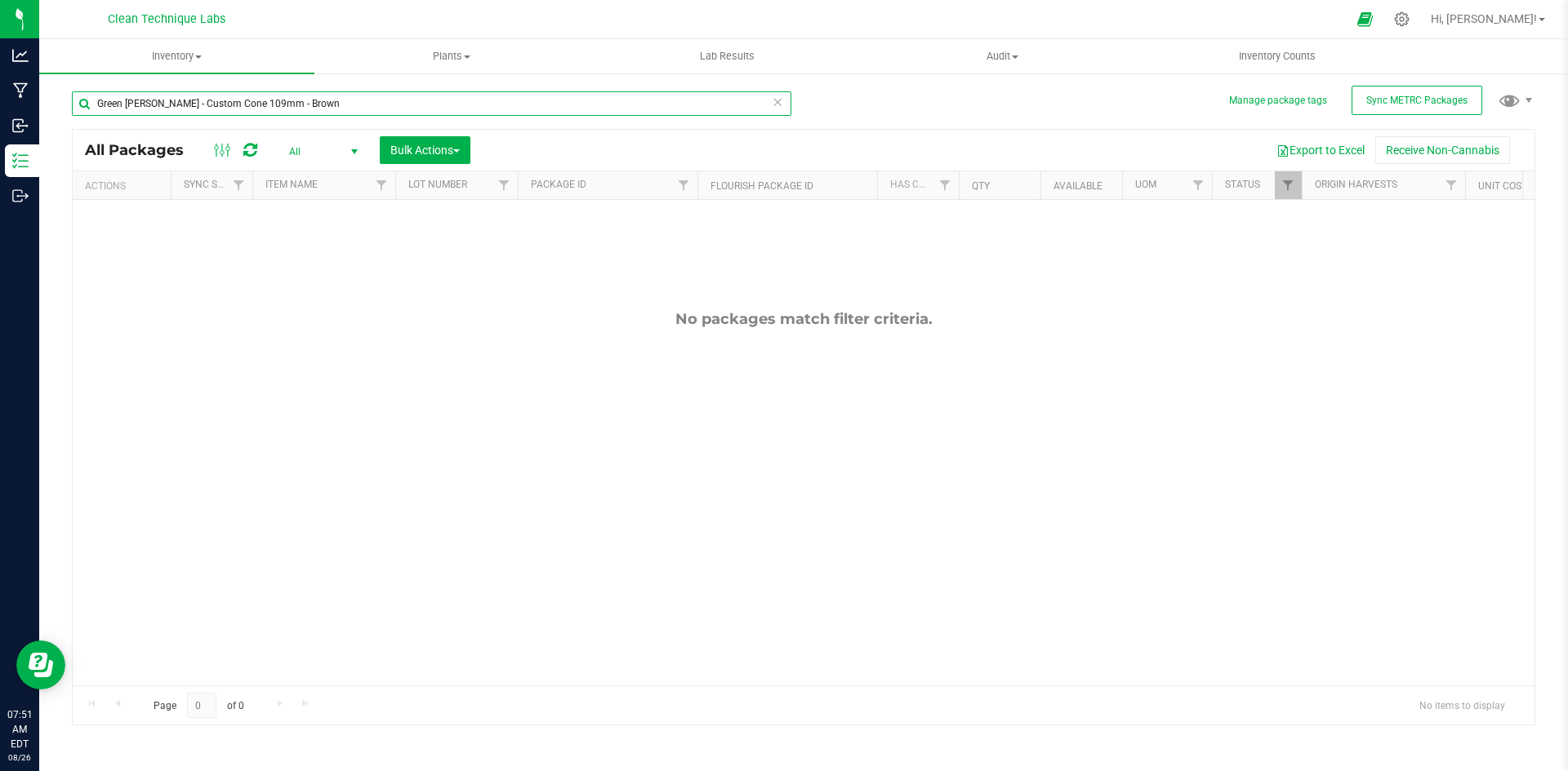
click at [395, 91] on input "Green [PERSON_NAME] - Custom Cone 109mm - Brown" at bounding box center [431, 103] width 719 height 25
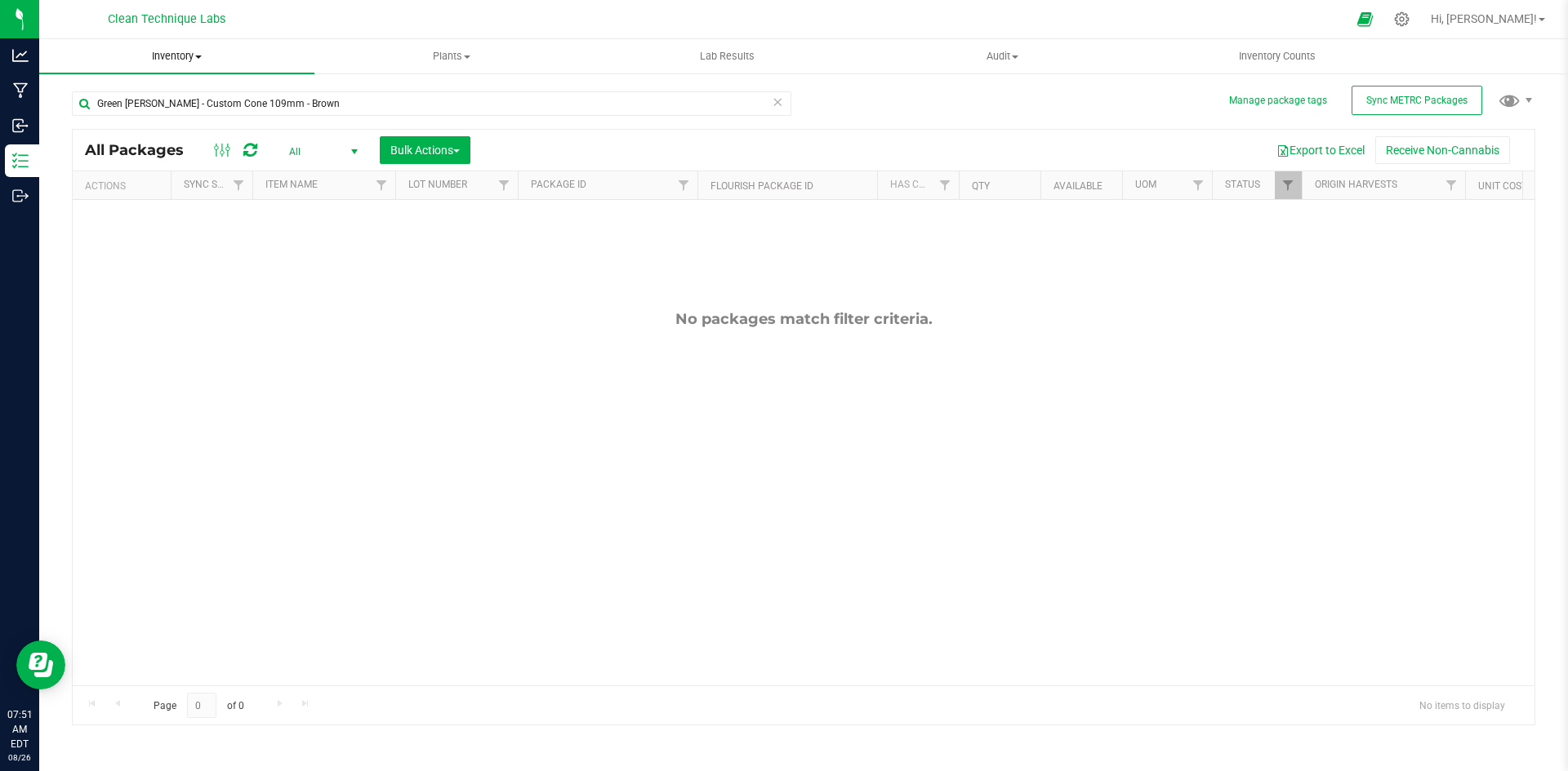
click at [202, 65] on uib-tab-heading "Inventory All packages All inventory Waste log Create inventory" at bounding box center [177, 56] width 276 height 34
click at [162, 121] on li "All inventory" at bounding box center [177, 118] width 276 height 20
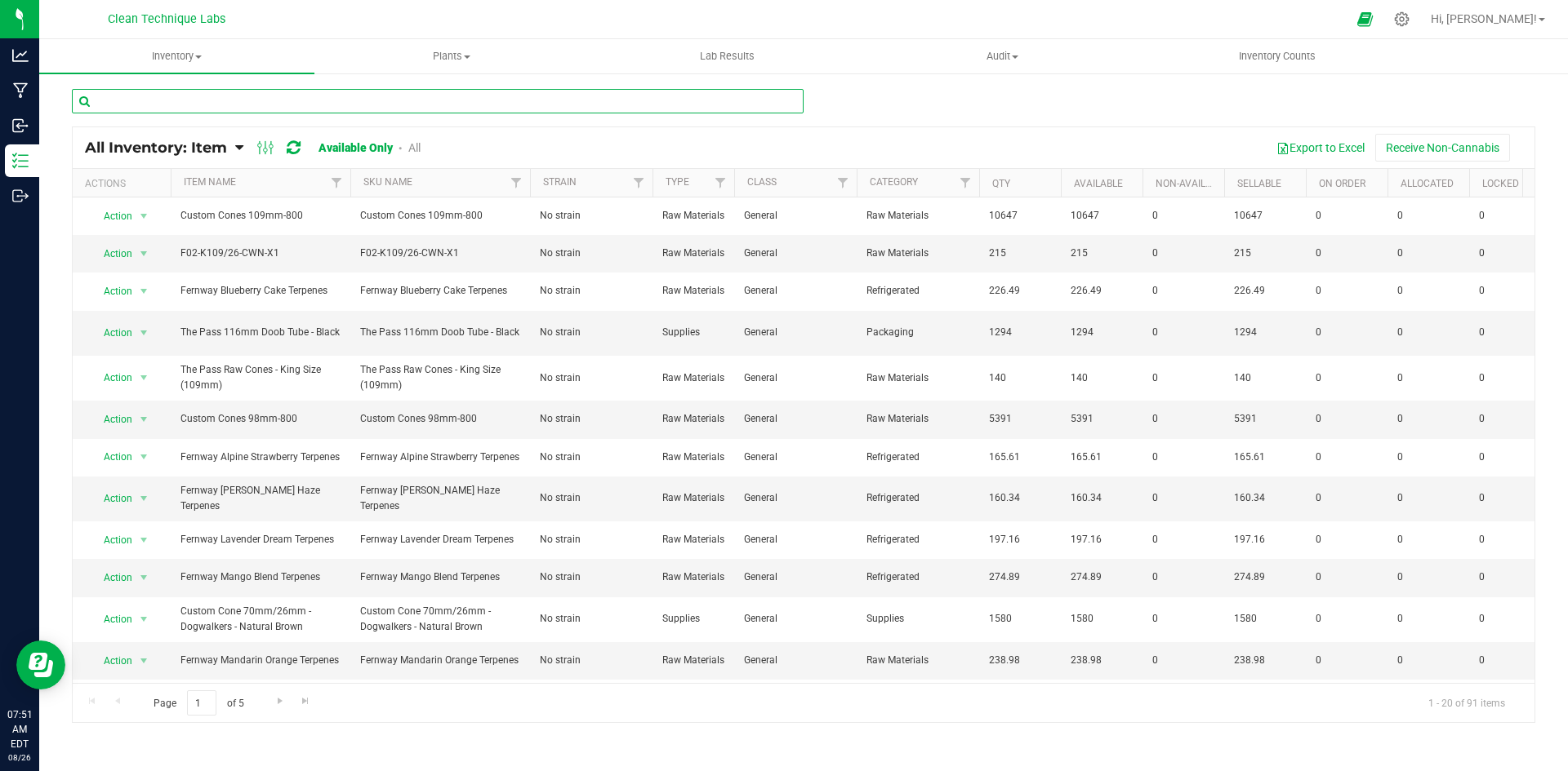
click at [383, 96] on input "text" at bounding box center [438, 101] width 732 height 25
paste input "Green [PERSON_NAME] - Custom Cone 109mm - Brown"
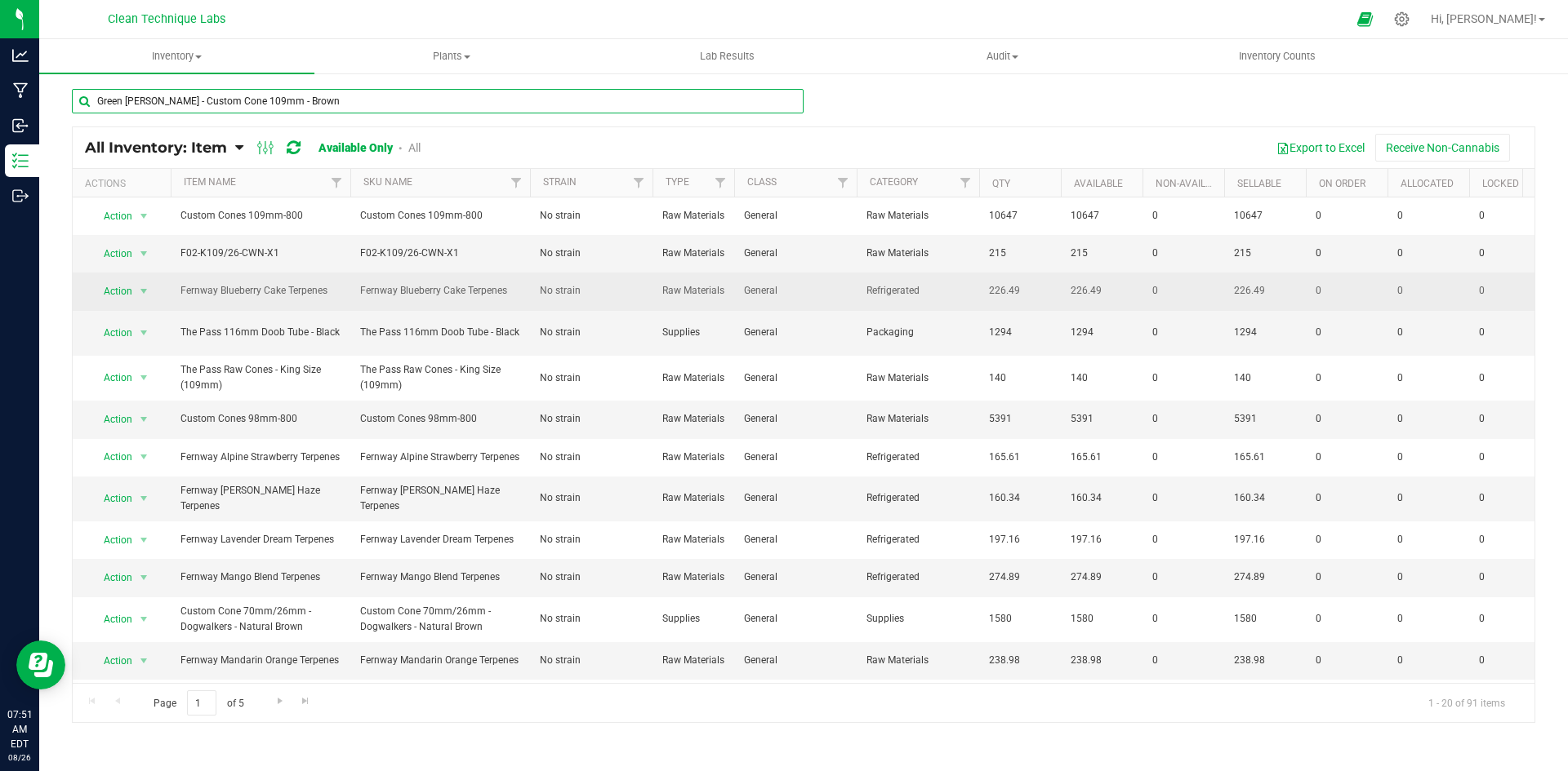
type input "Green [PERSON_NAME] - Custom Cone 109mm - Brown"
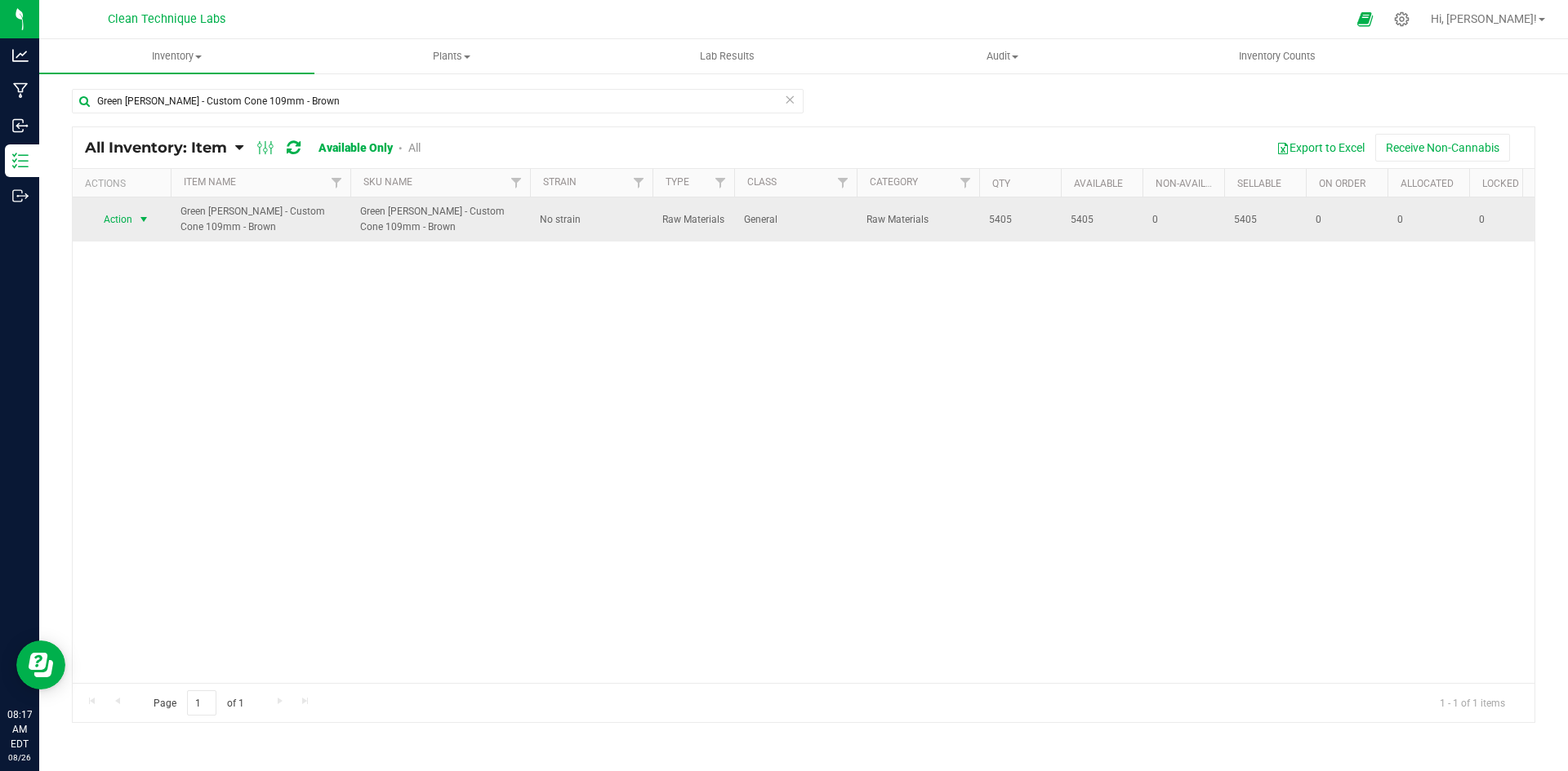
click at [106, 218] on span "Action" at bounding box center [111, 219] width 44 height 23
click at [214, 213] on span "Green [PERSON_NAME] - Custom Cone 109mm - Brown" at bounding box center [261, 219] width 160 height 31
